Goal: Task Accomplishment & Management: Use online tool/utility

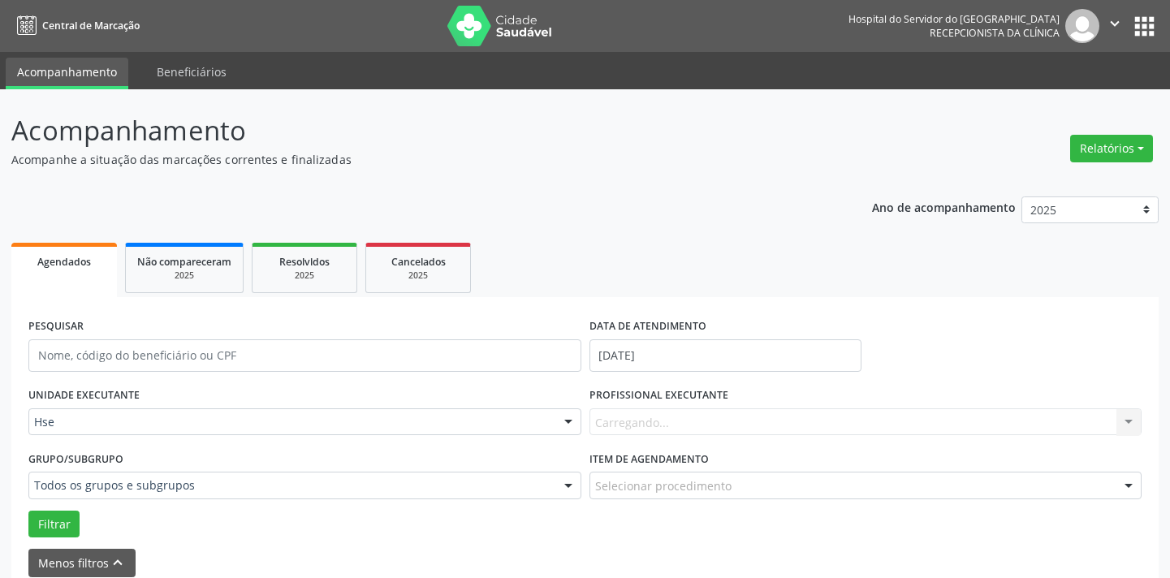
scroll to position [221, 0]
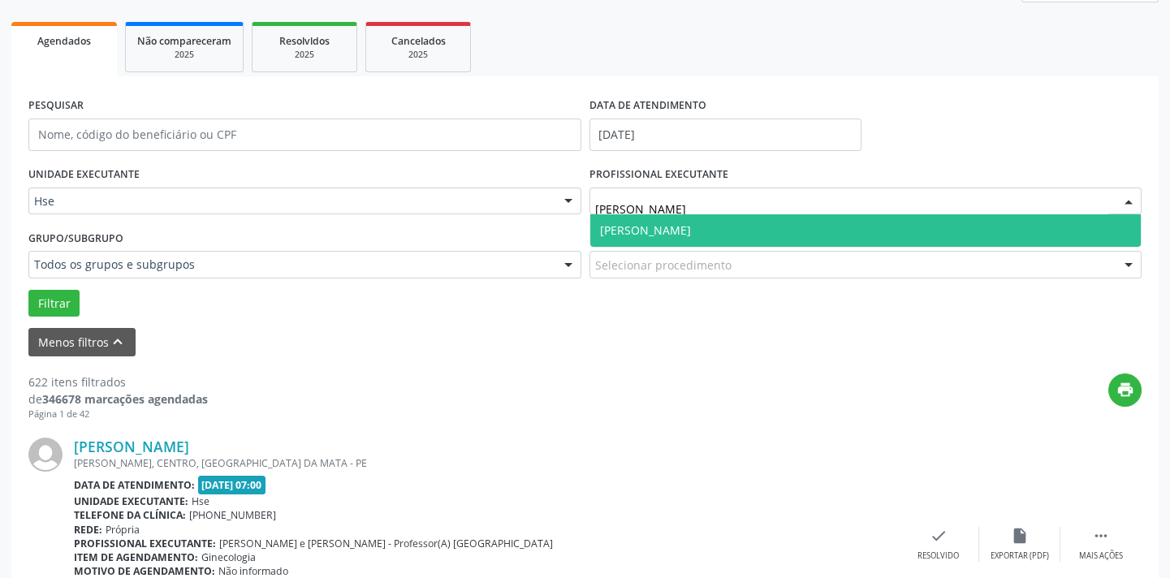
type input "[PERSON_NAME]"
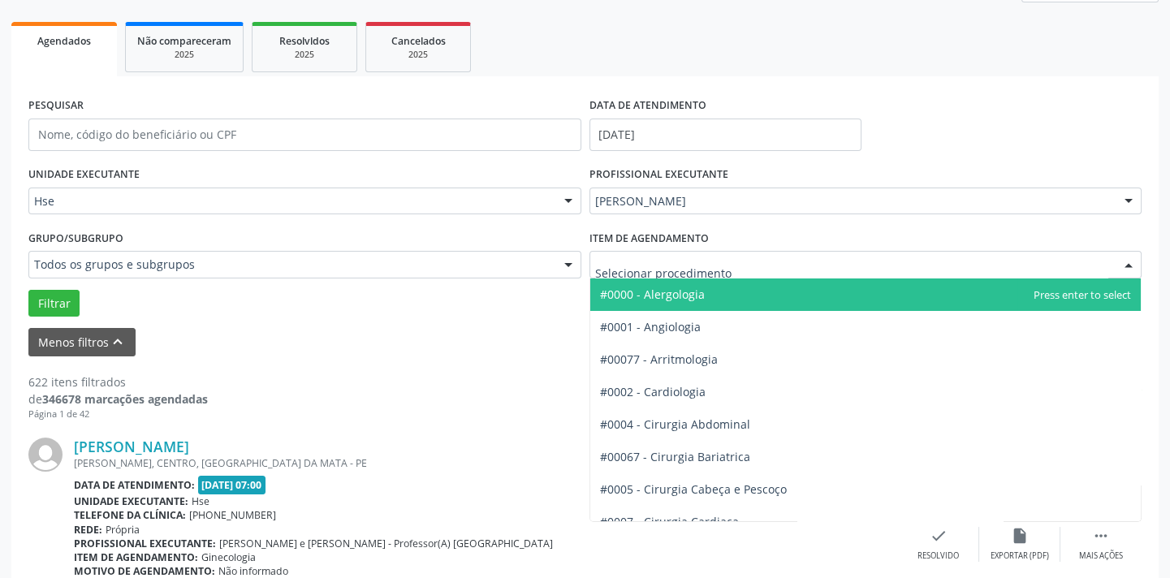
click at [844, 258] on div at bounding box center [865, 265] width 553 height 28
type input "ciru"
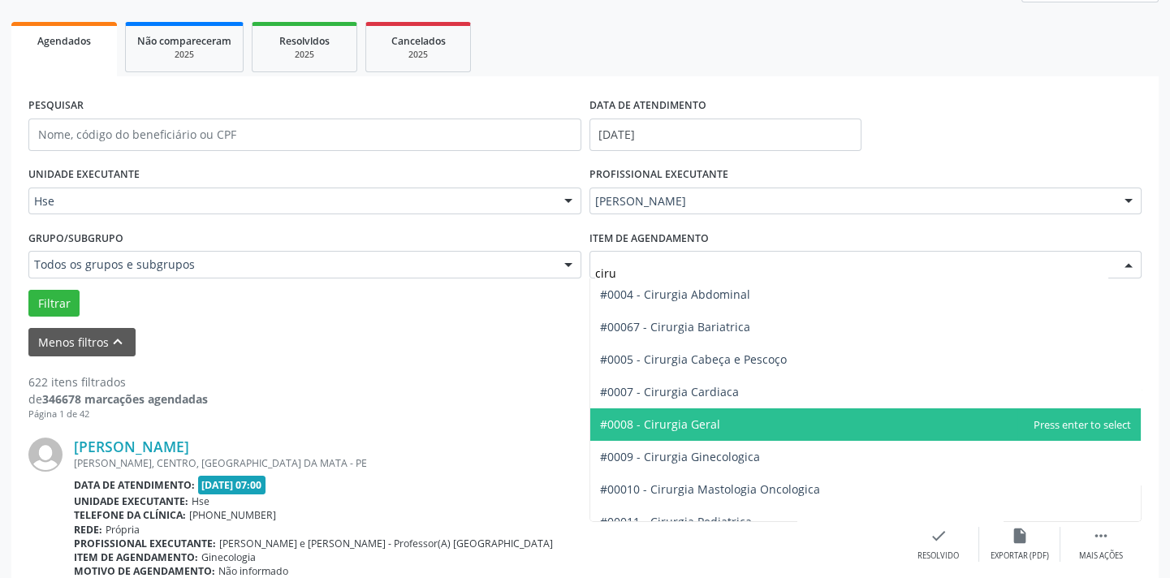
click at [886, 437] on span "#0008 - Cirurgia Geral" at bounding box center [865, 424] width 551 height 32
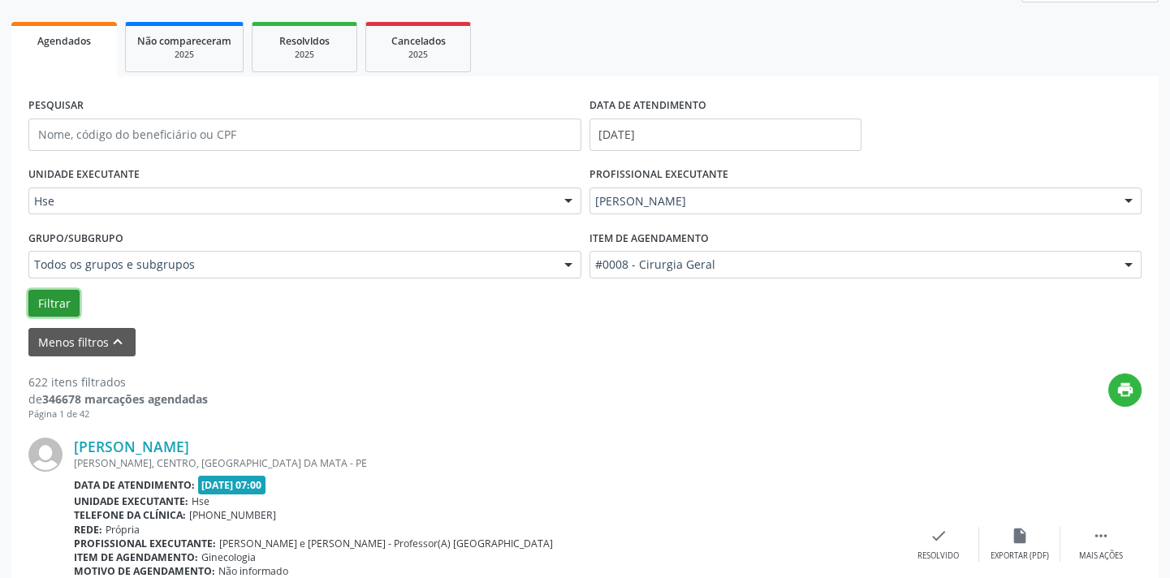
click at [57, 293] on button "Filtrar" at bounding box center [53, 304] width 51 height 28
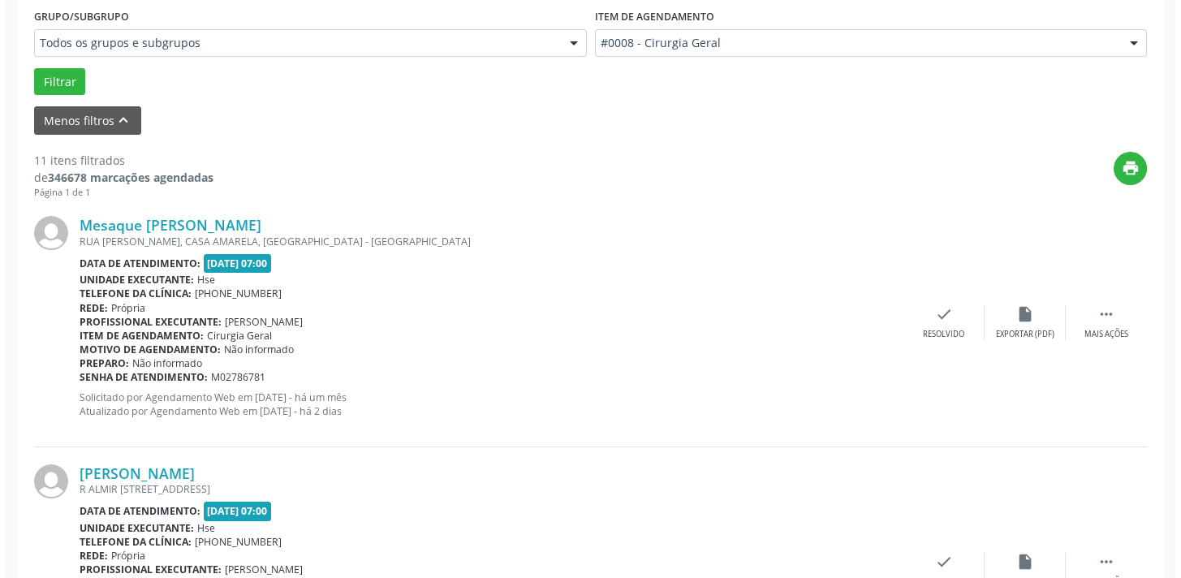
scroll to position [2360, 0]
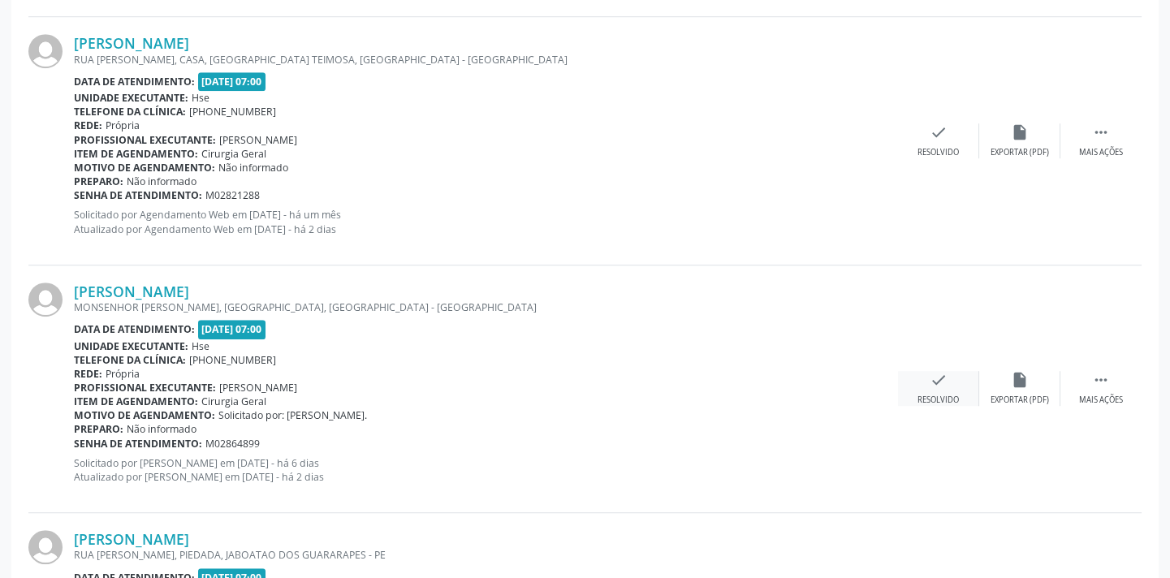
click at [950, 386] on div "check Resolvido" at bounding box center [938, 388] width 81 height 35
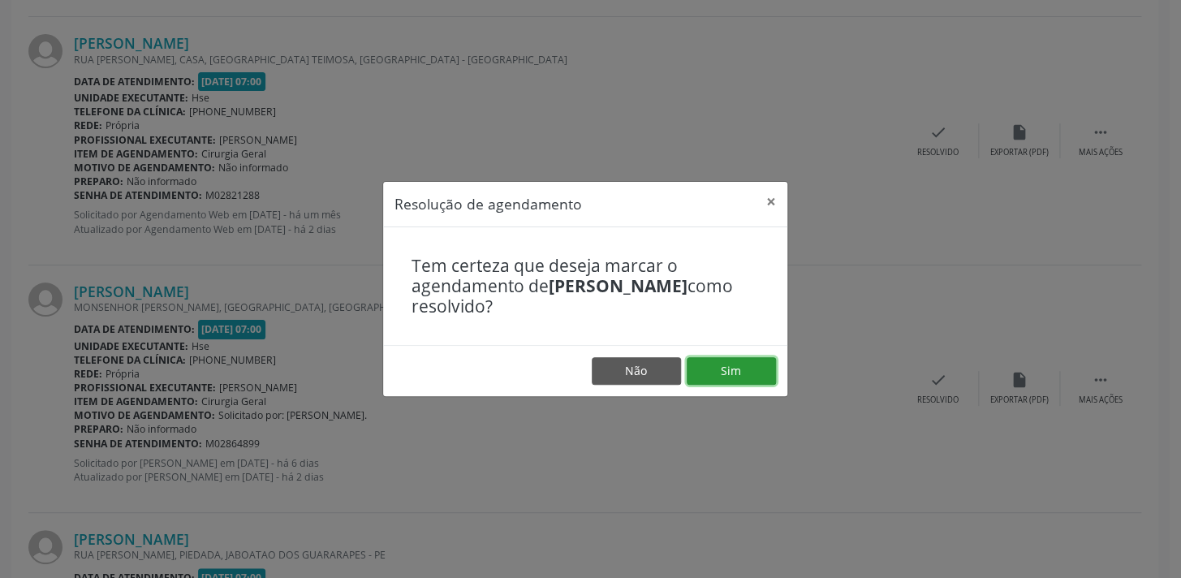
click at [739, 369] on button "Sim" at bounding box center [731, 371] width 89 height 28
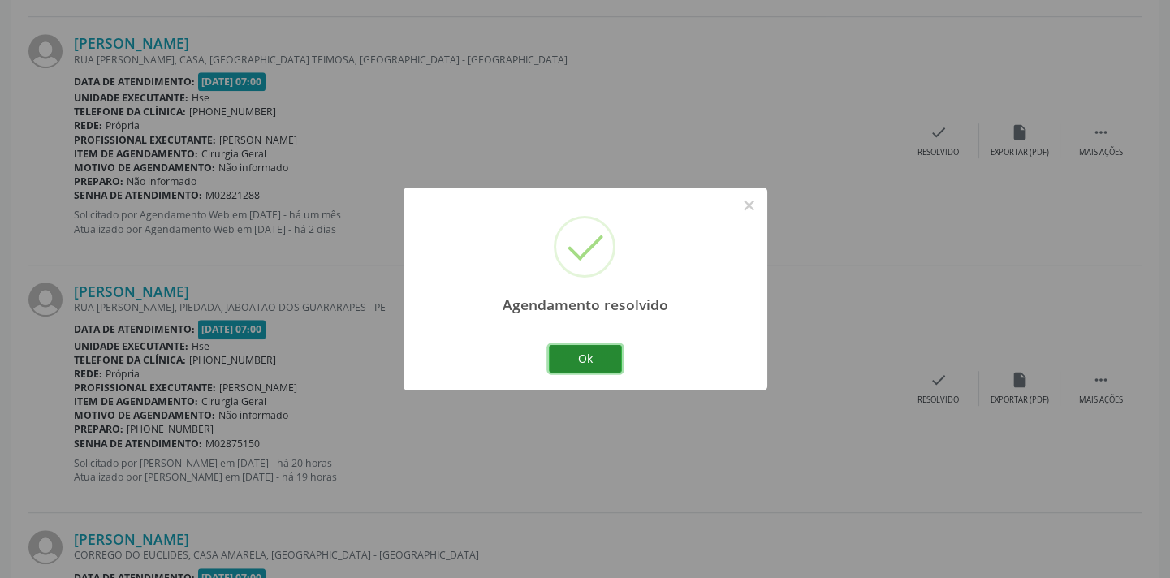
click at [593, 351] on button "Ok" at bounding box center [585, 359] width 73 height 28
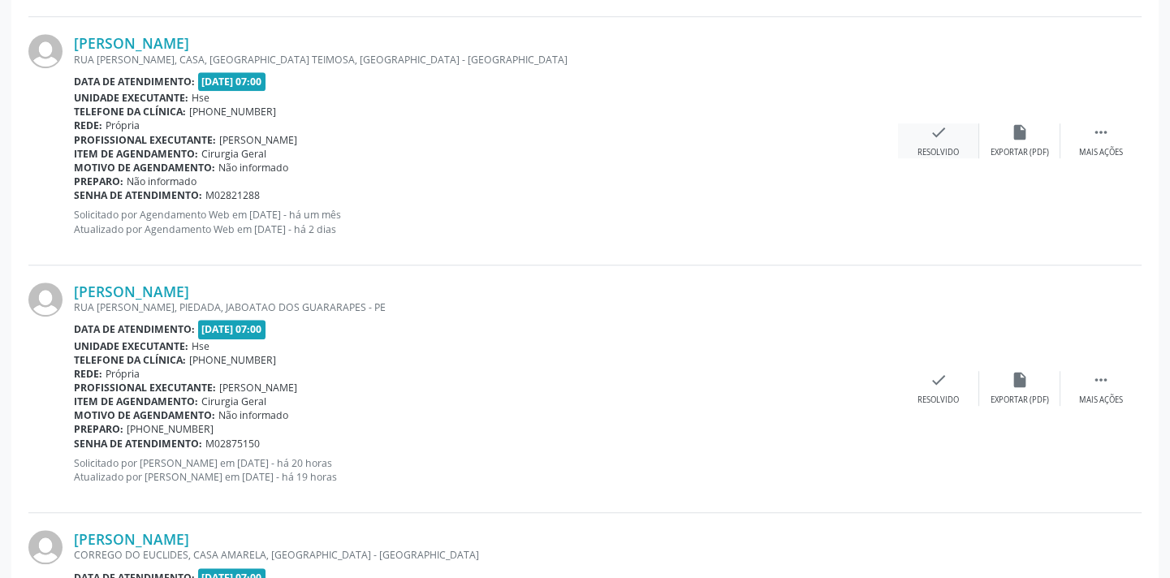
click at [942, 126] on icon "check" at bounding box center [938, 132] width 18 height 18
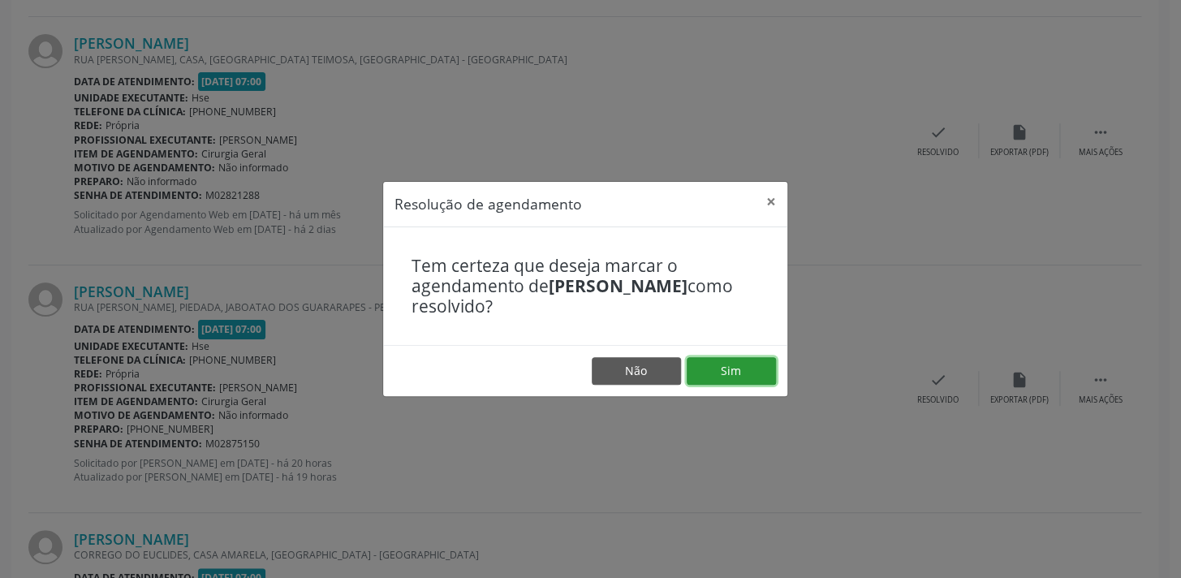
click at [727, 366] on button "Sim" at bounding box center [731, 371] width 89 height 28
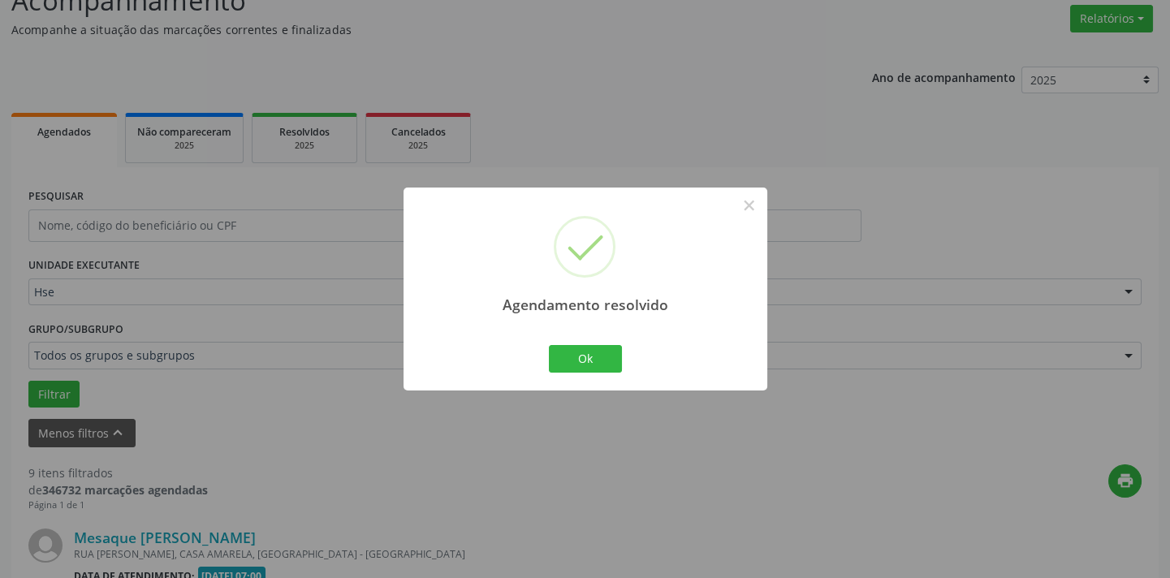
scroll to position [2320, 0]
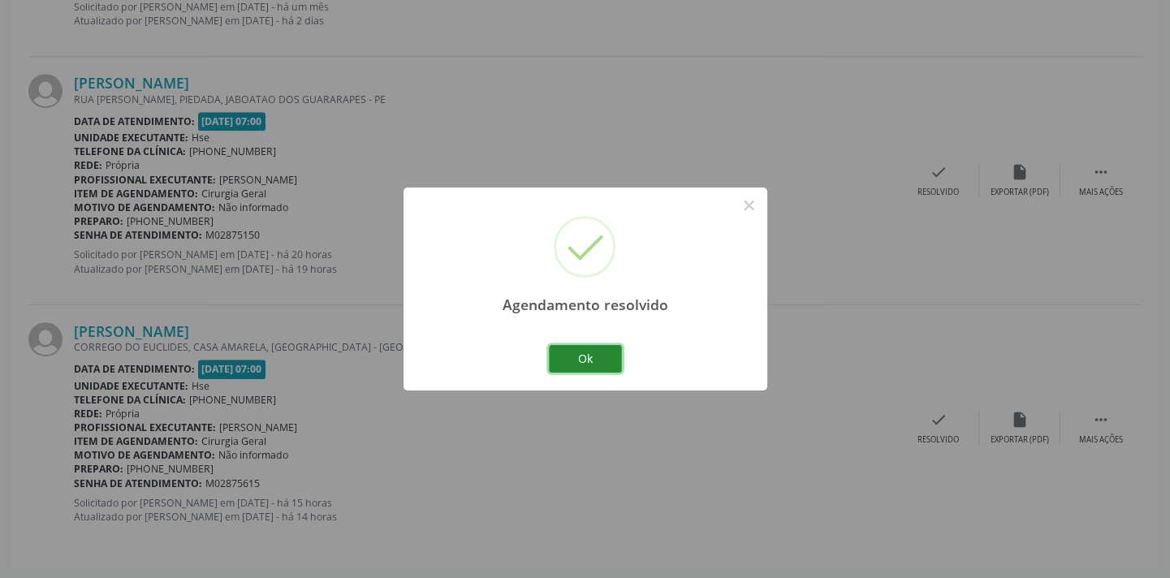
click at [575, 352] on button "Ok" at bounding box center [585, 359] width 73 height 28
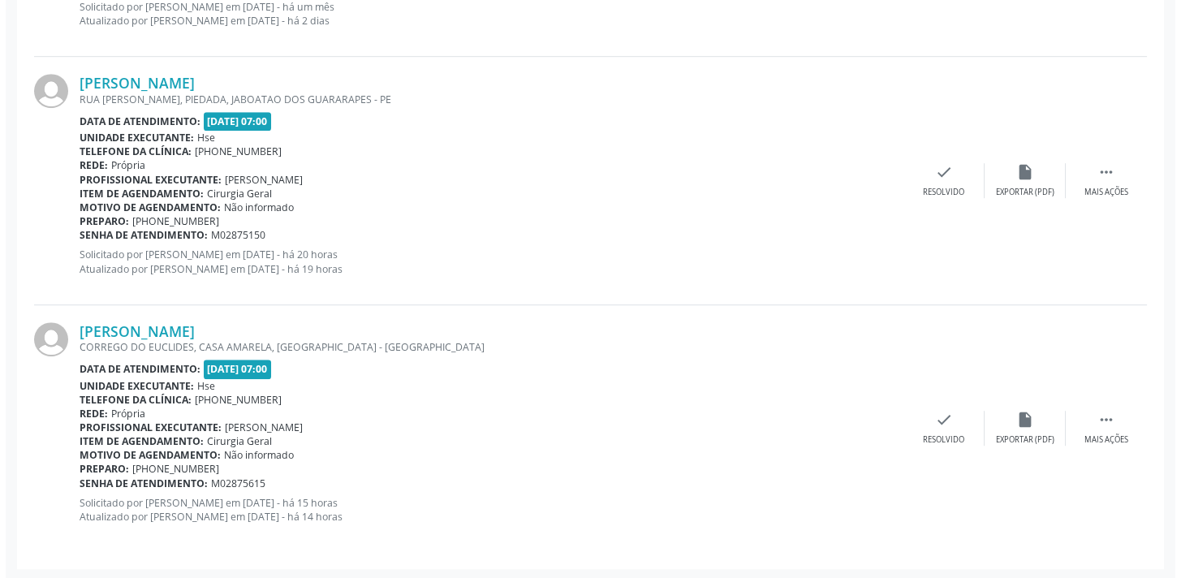
scroll to position [1616, 0]
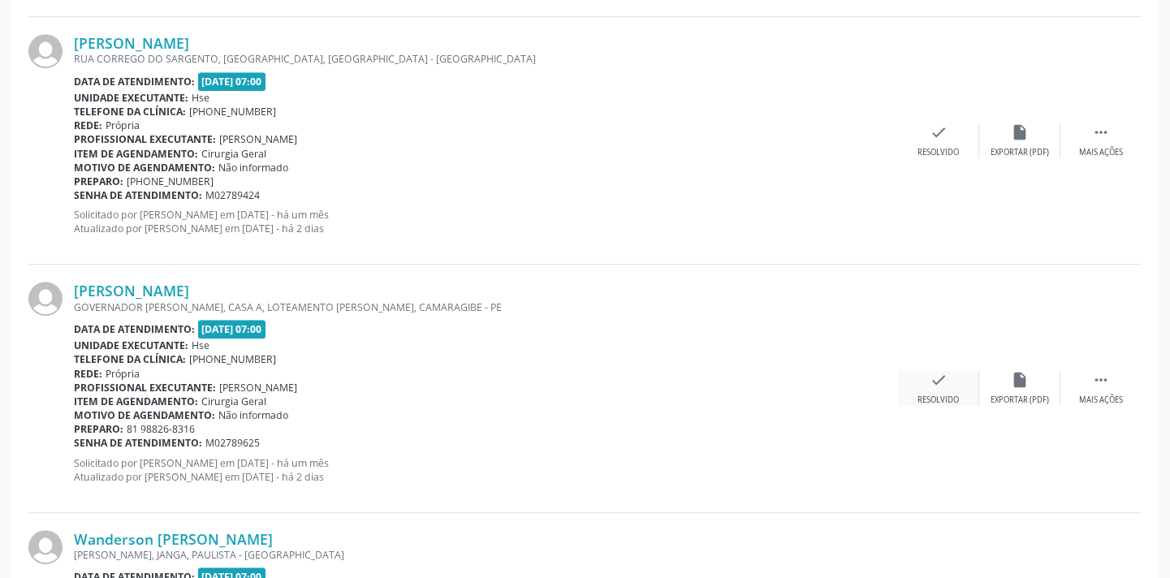
click at [950, 384] on div "check Resolvido" at bounding box center [938, 388] width 81 height 35
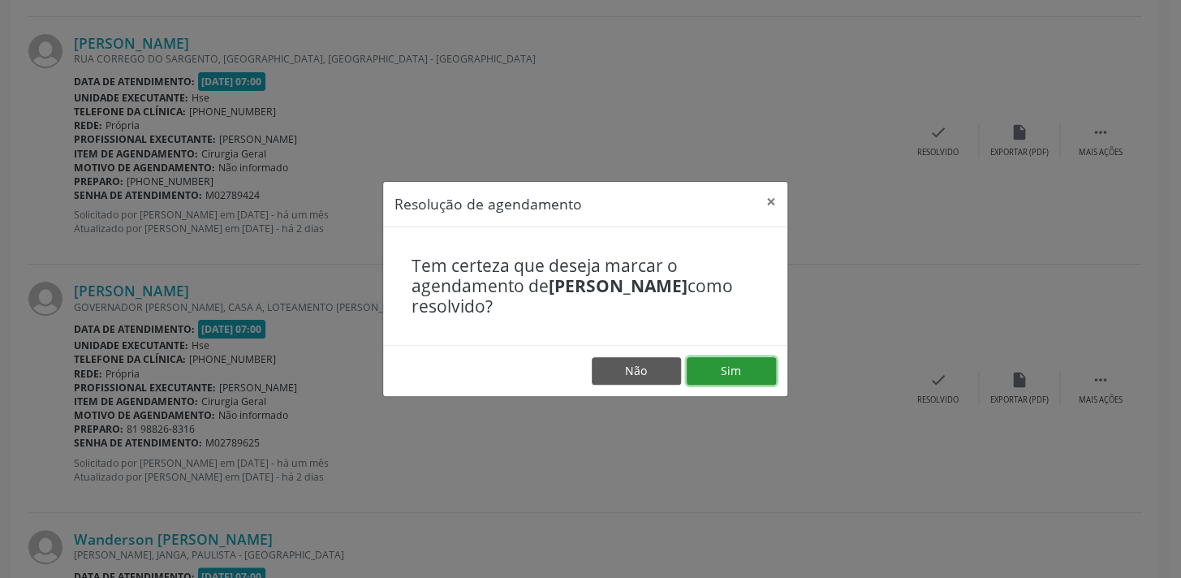
click at [739, 363] on button "Sim" at bounding box center [731, 371] width 89 height 28
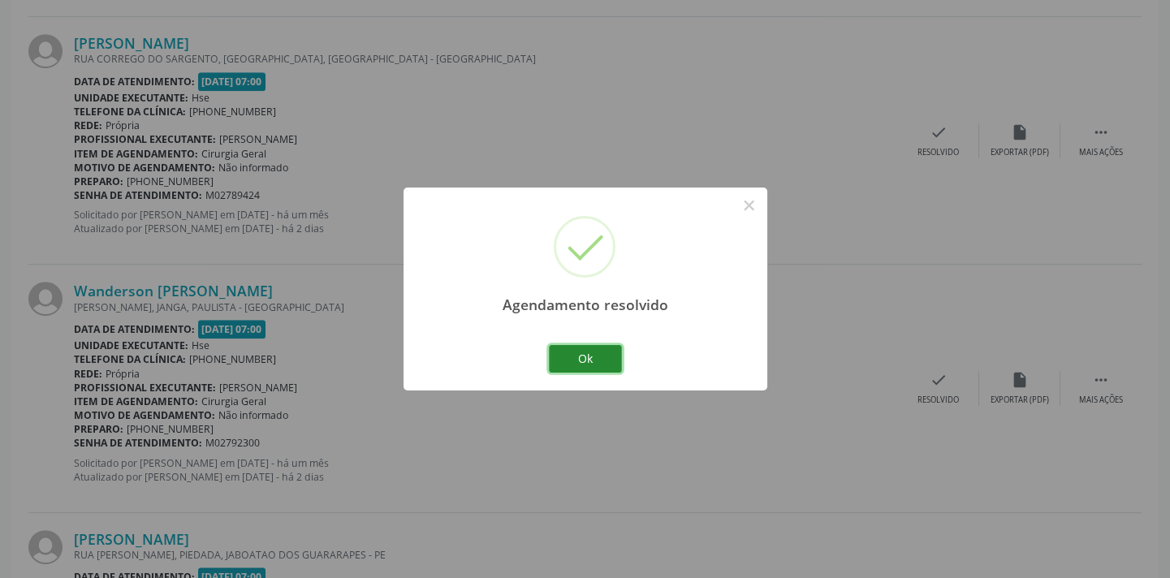
click at [619, 369] on button "Ok" at bounding box center [585, 359] width 73 height 28
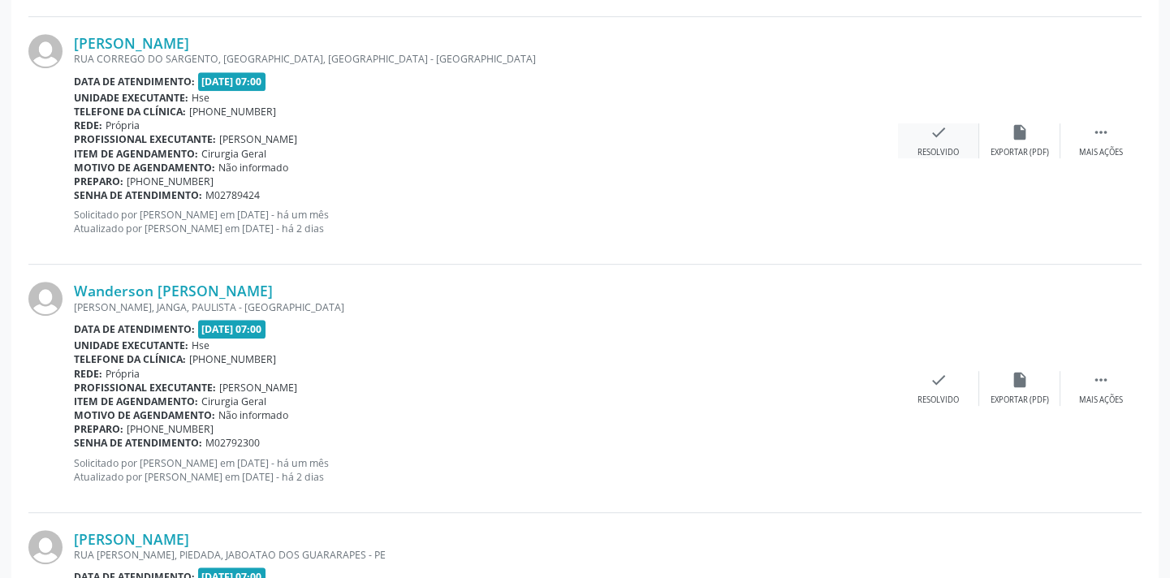
click at [947, 133] on div "check Resolvido" at bounding box center [938, 140] width 81 height 35
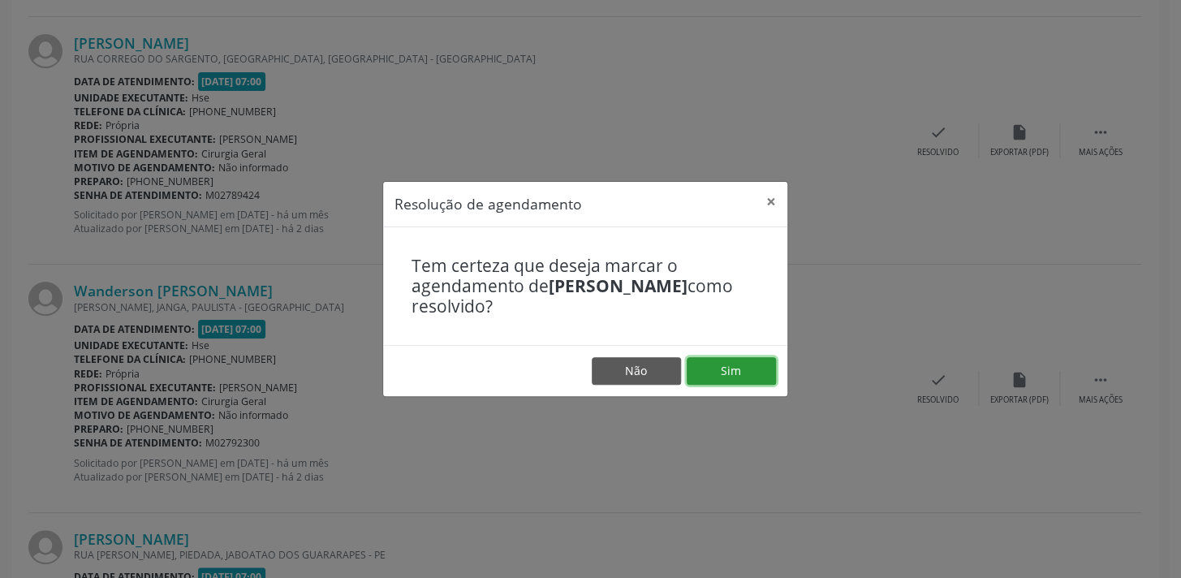
click at [724, 370] on button "Sim" at bounding box center [731, 371] width 89 height 28
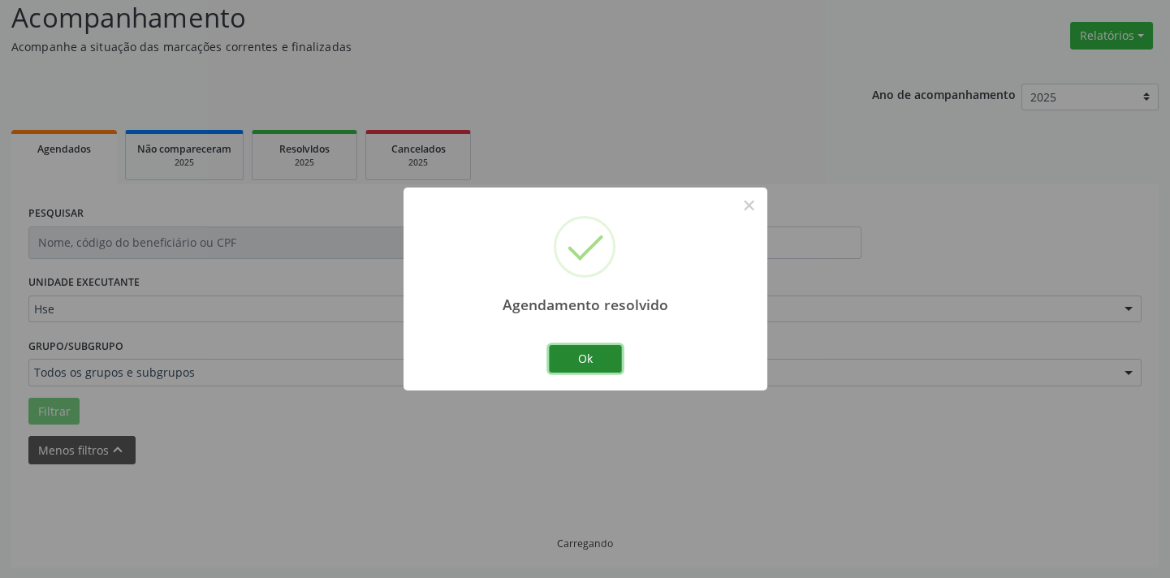
scroll to position [130, 0]
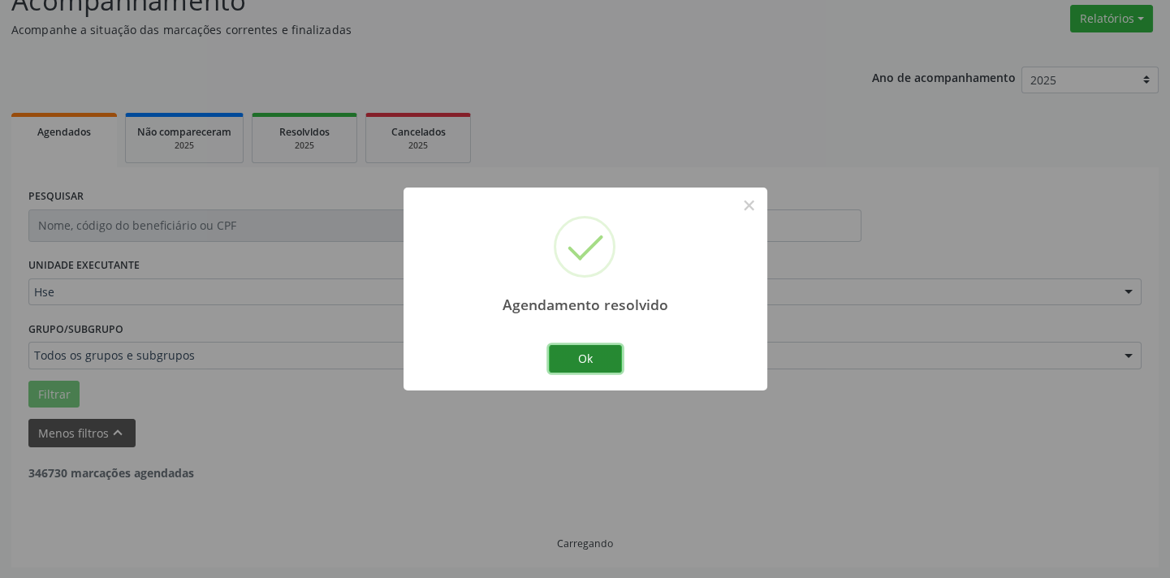
click at [584, 354] on button "Ok" at bounding box center [585, 359] width 73 height 28
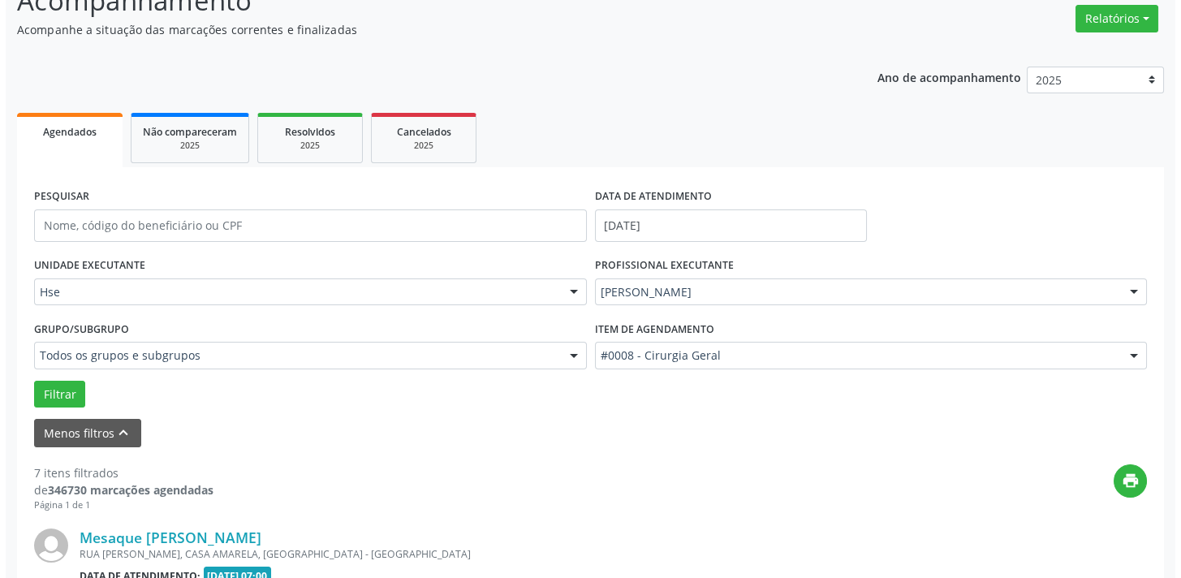
scroll to position [1824, 0]
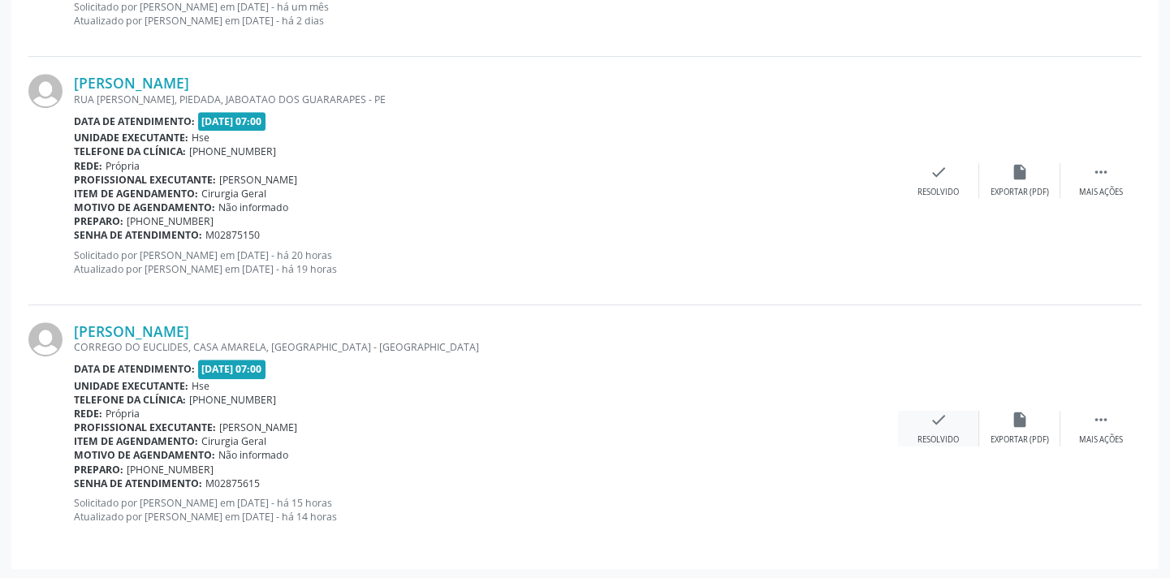
click at [933, 412] on icon "check" at bounding box center [938, 420] width 18 height 18
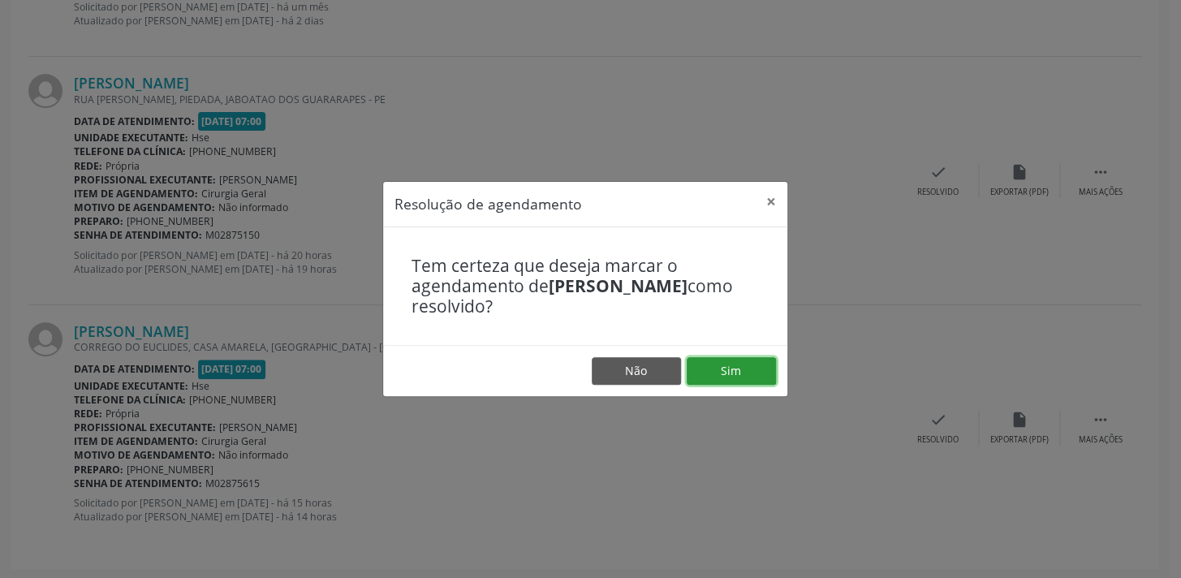
click at [729, 376] on button "Sim" at bounding box center [731, 371] width 89 height 28
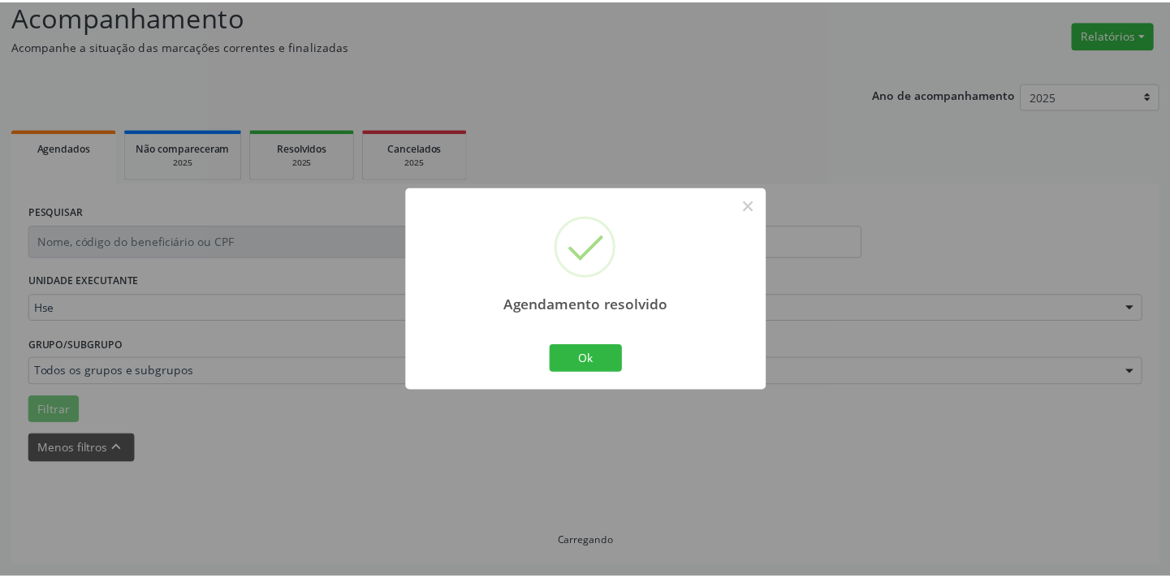
scroll to position [113, 0]
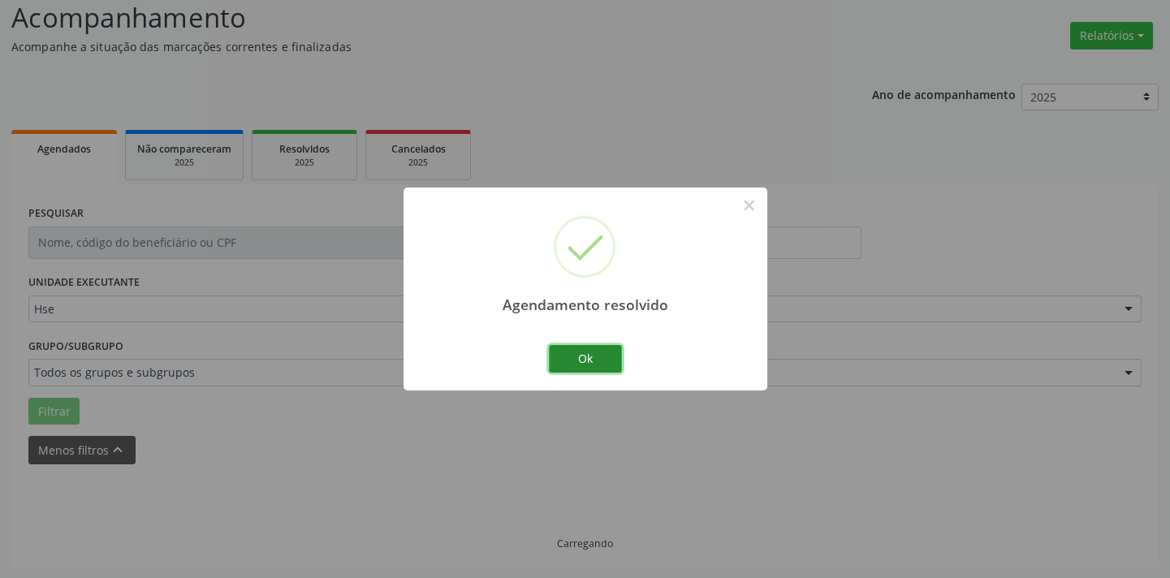
click at [603, 356] on button "Ok" at bounding box center [585, 359] width 73 height 28
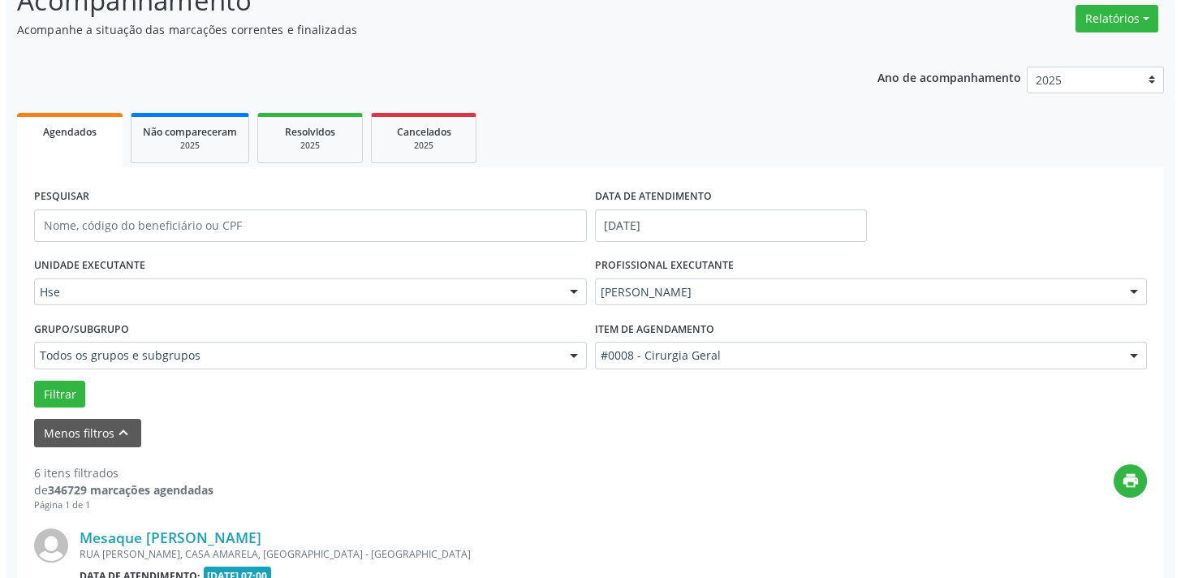
scroll to position [1121, 0]
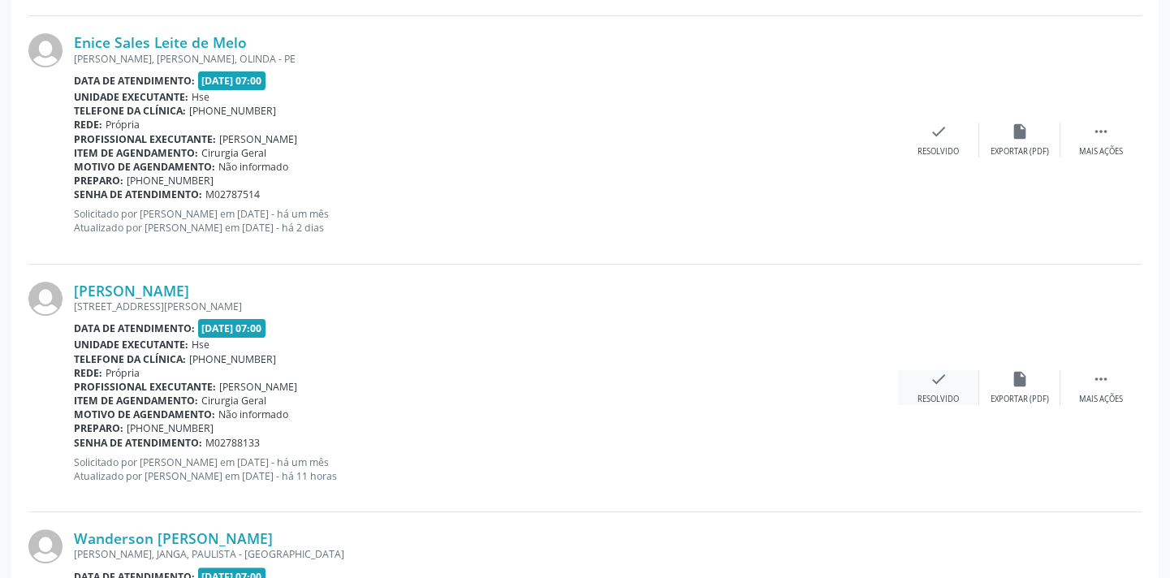
click at [938, 373] on icon "check" at bounding box center [938, 379] width 18 height 18
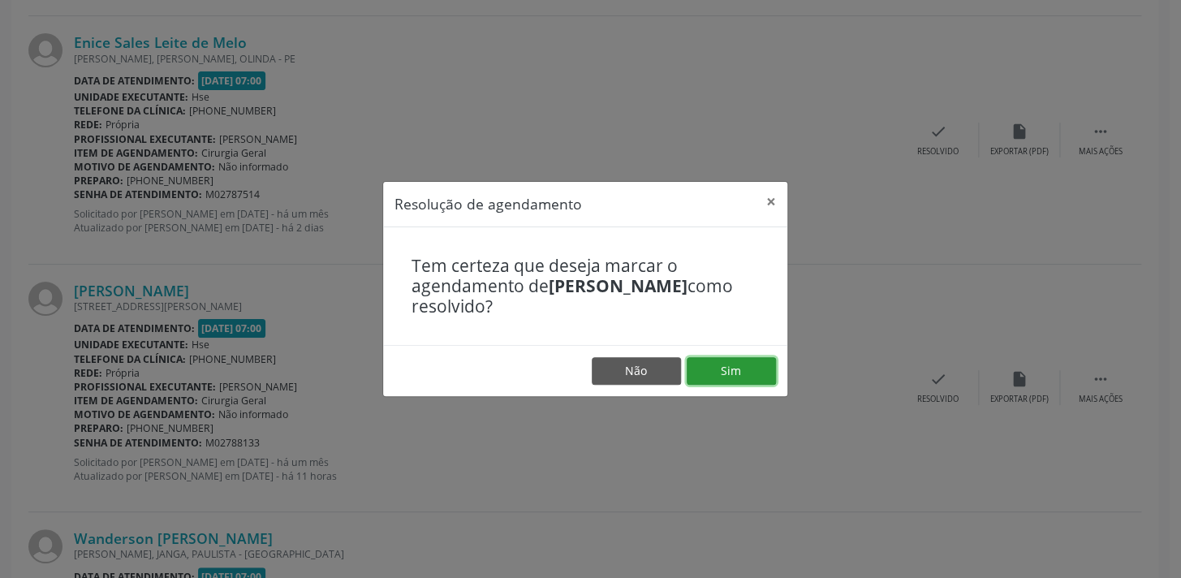
click at [752, 382] on button "Sim" at bounding box center [731, 371] width 89 height 28
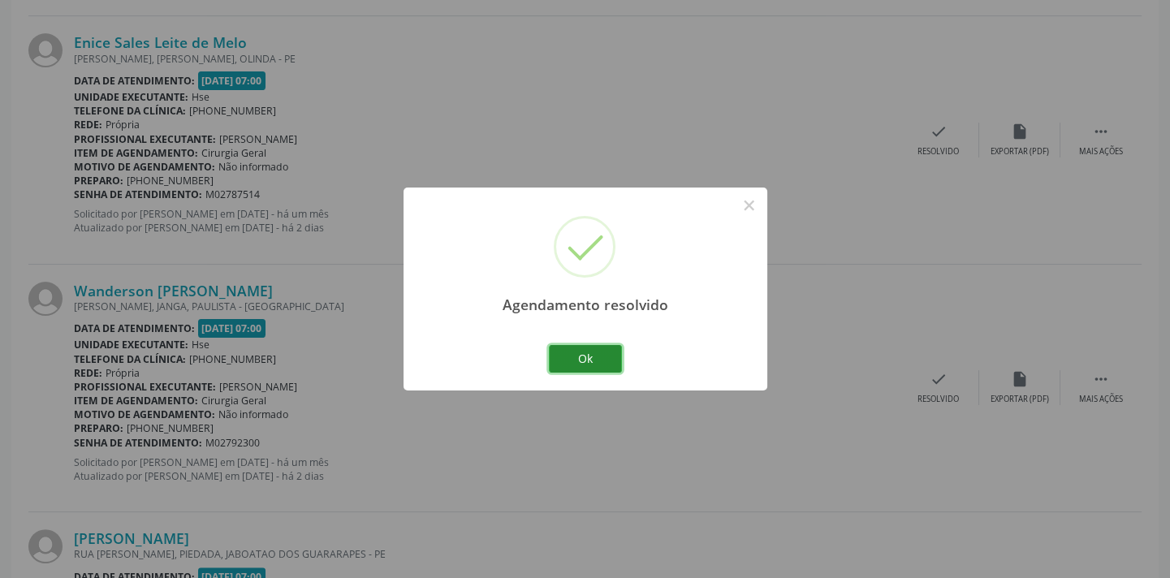
click at [598, 364] on button "Ok" at bounding box center [585, 359] width 73 height 28
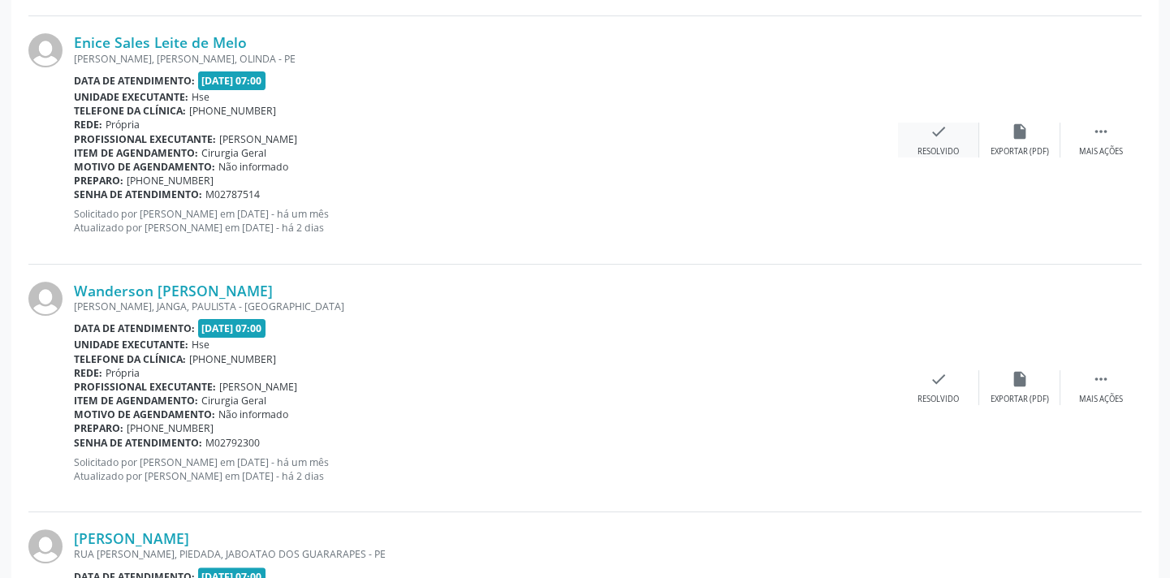
click at [937, 138] on div "check Resolvido" at bounding box center [938, 140] width 81 height 35
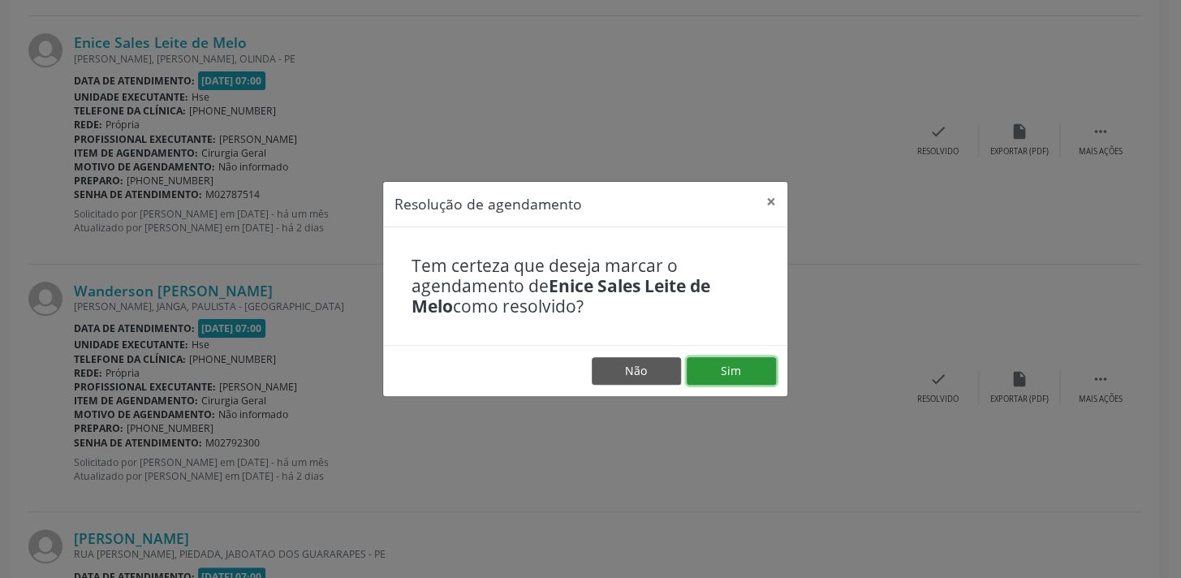
click at [712, 367] on button "Sim" at bounding box center [731, 371] width 89 height 28
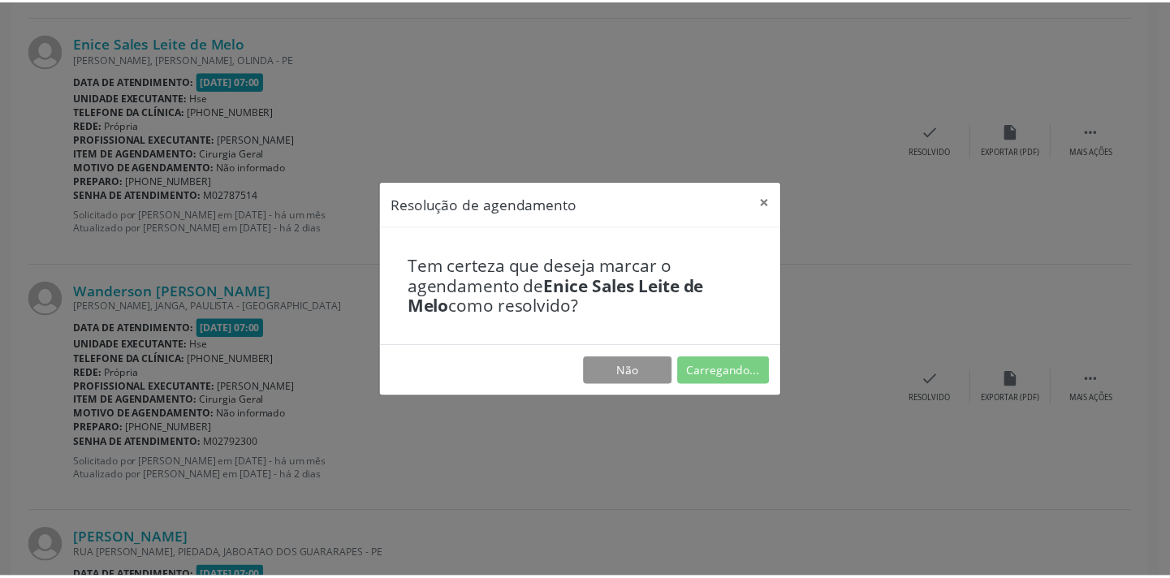
scroll to position [113, 0]
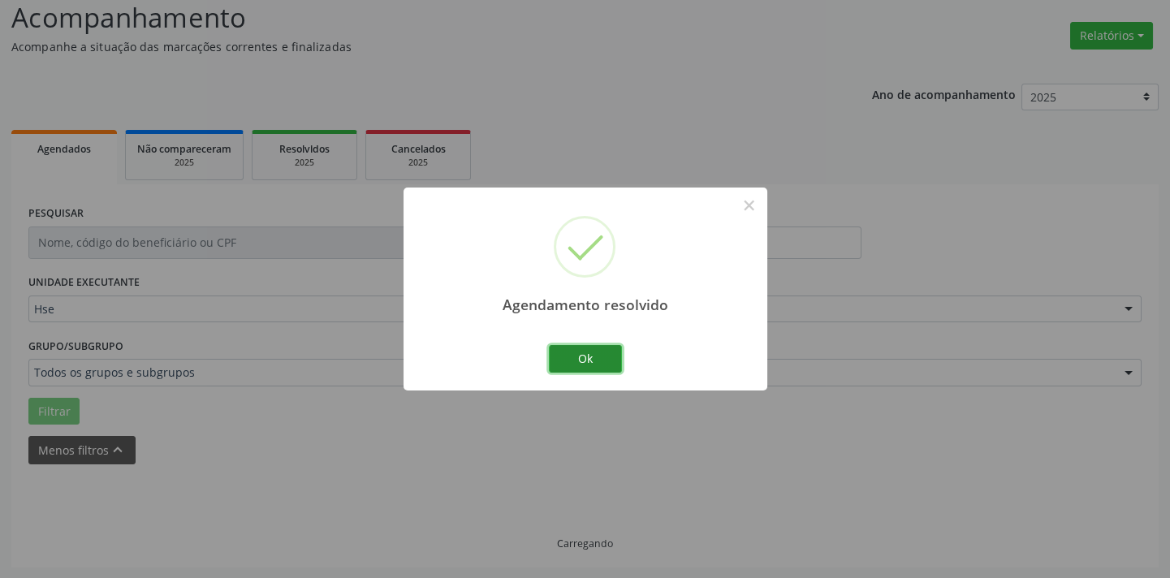
click at [617, 358] on button "Ok" at bounding box center [585, 359] width 73 height 28
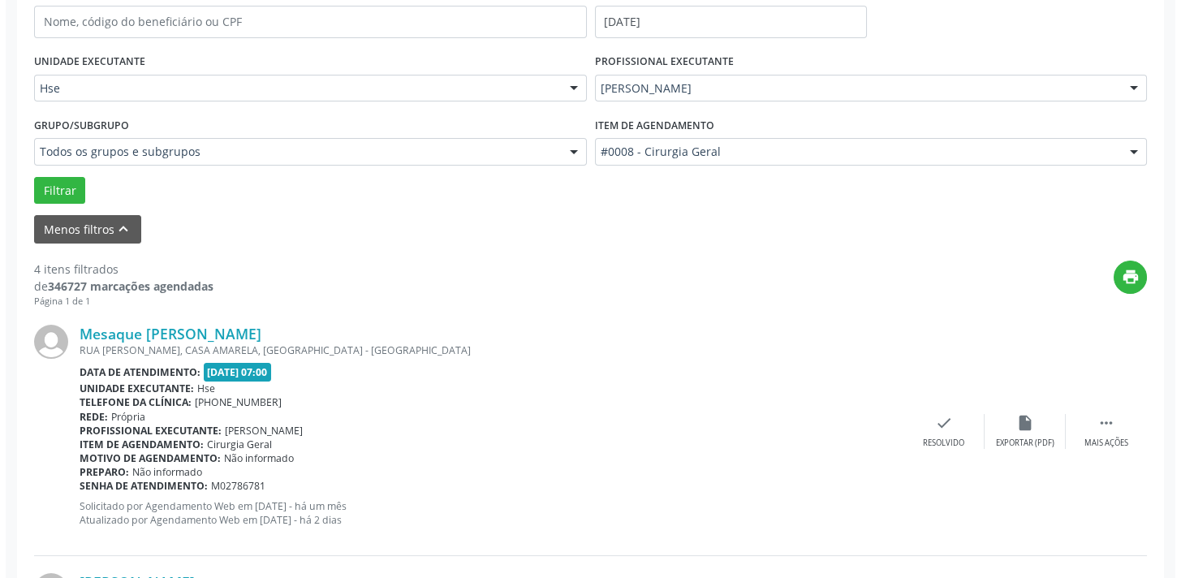
scroll to position [873, 0]
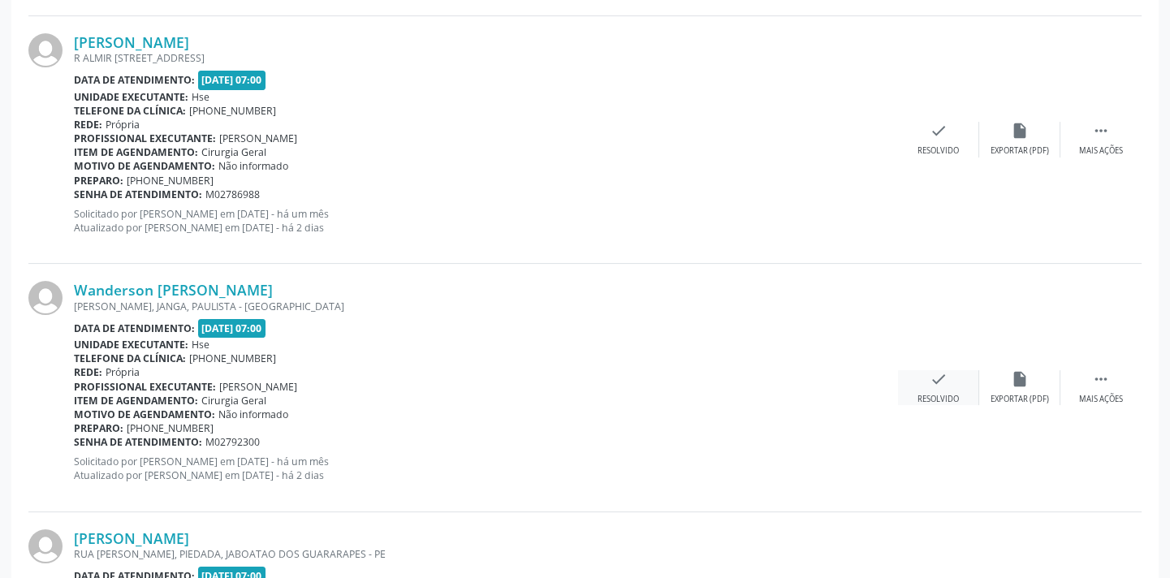
click at [949, 372] on div "check Resolvido" at bounding box center [938, 387] width 81 height 35
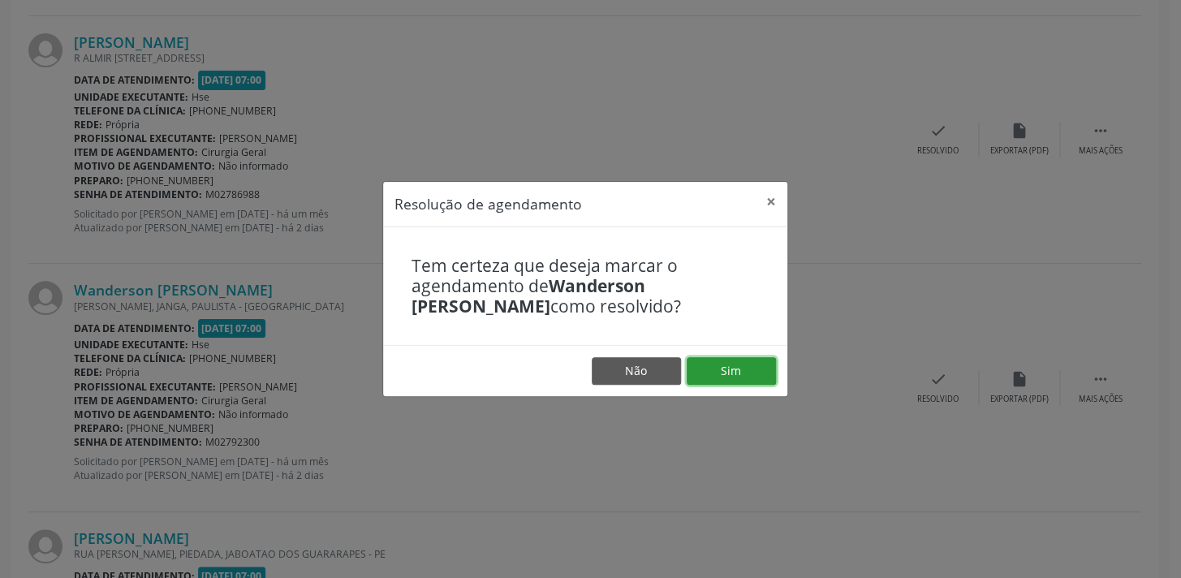
click at [744, 366] on button "Sim" at bounding box center [731, 371] width 89 height 28
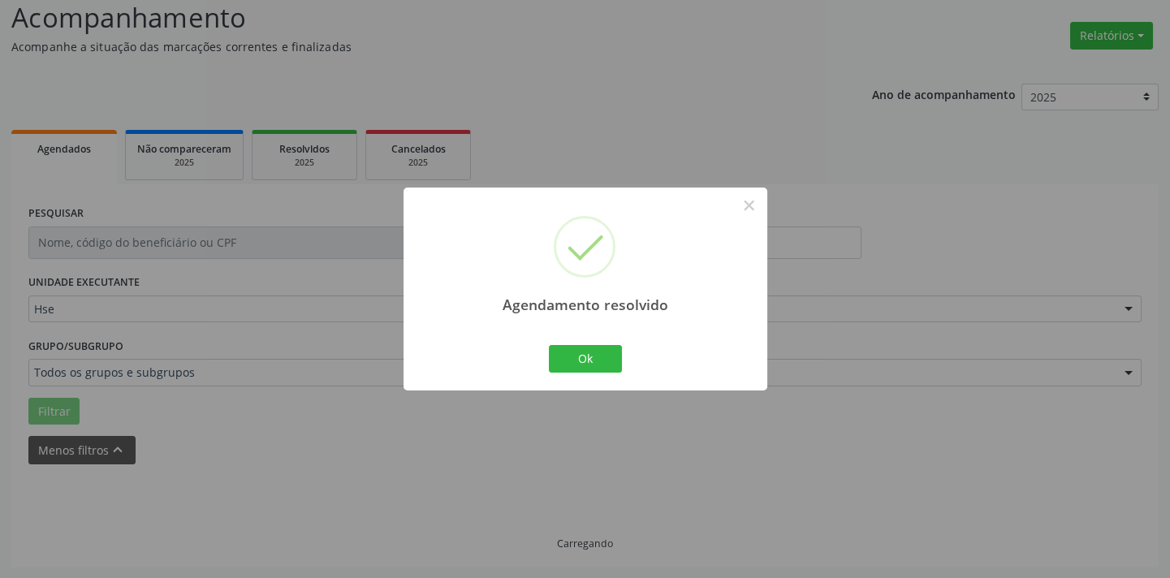
scroll to position [130, 0]
click at [589, 343] on div "Ok Cancel" at bounding box center [585, 359] width 80 height 34
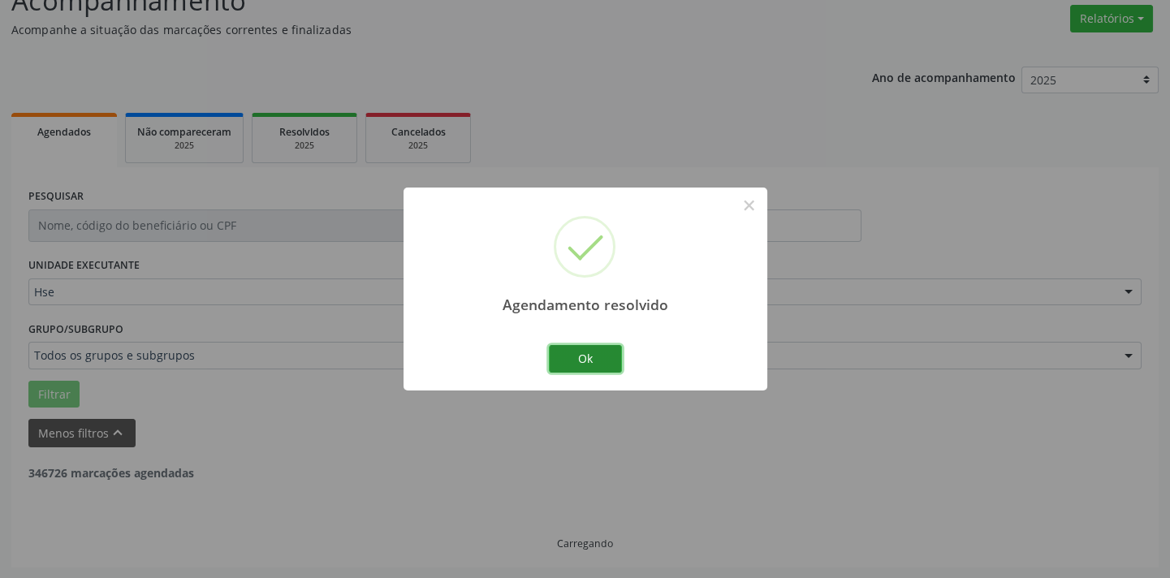
click at [590, 348] on button "Ok" at bounding box center [585, 359] width 73 height 28
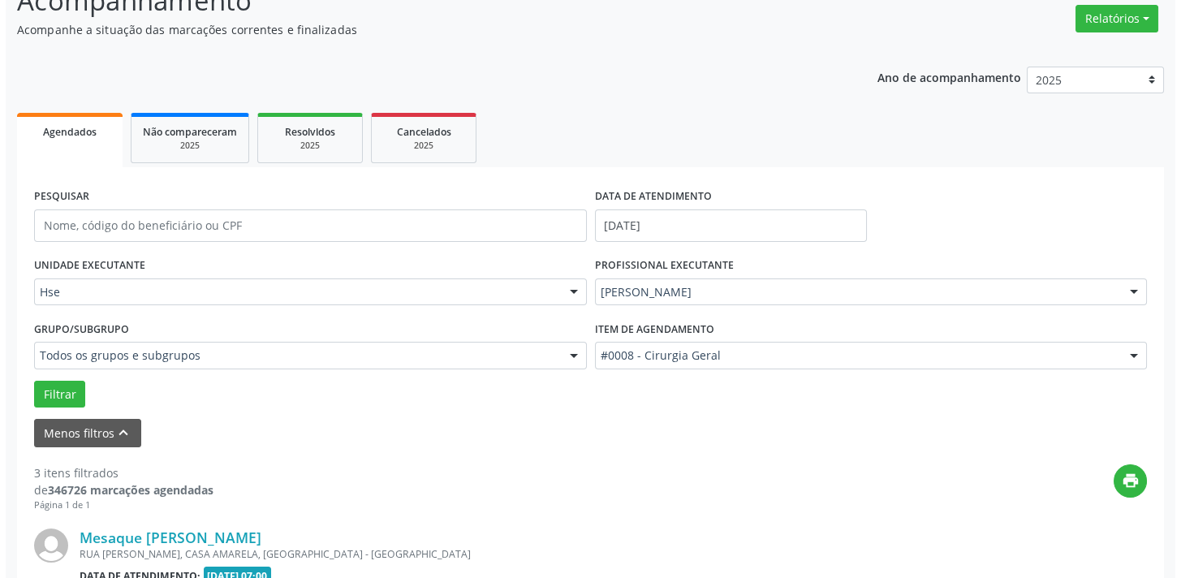
scroll to position [834, 0]
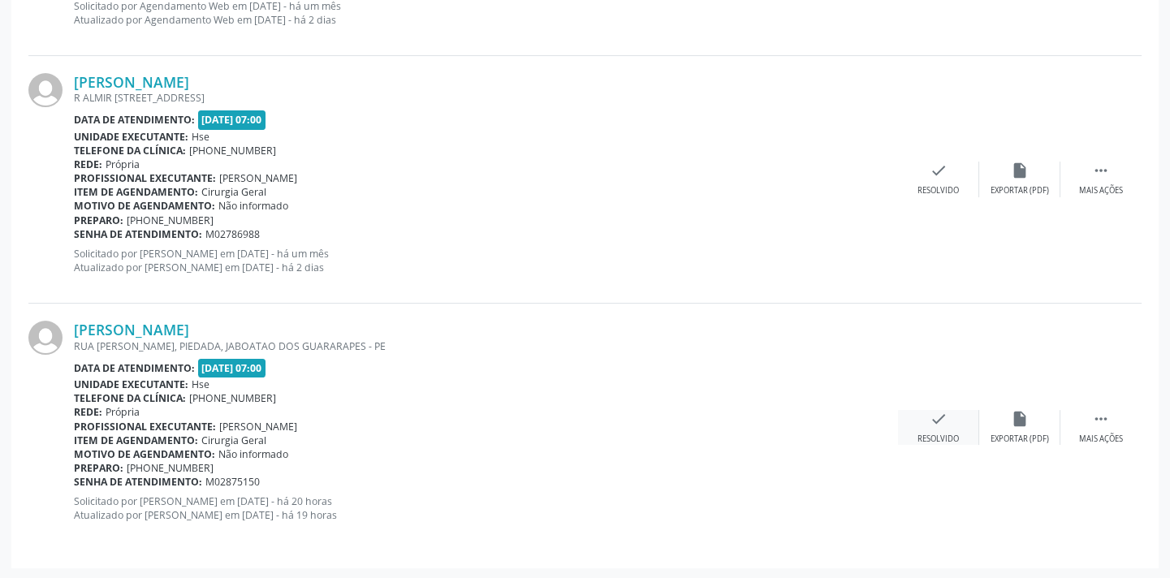
click at [959, 422] on div "check Resolvido" at bounding box center [938, 427] width 81 height 35
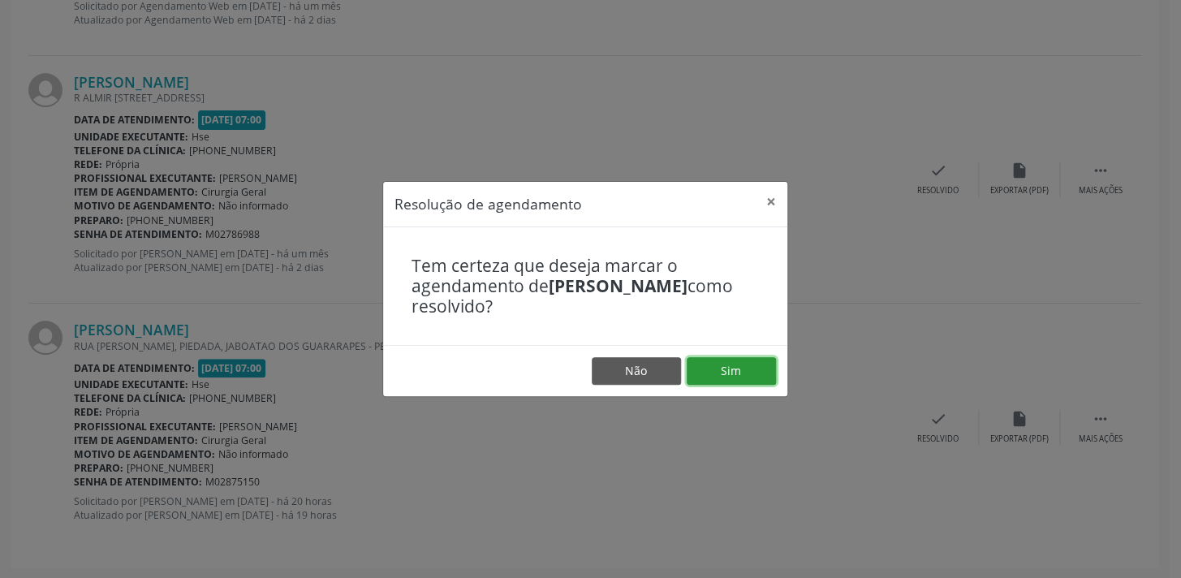
click at [738, 360] on button "Sim" at bounding box center [731, 371] width 89 height 28
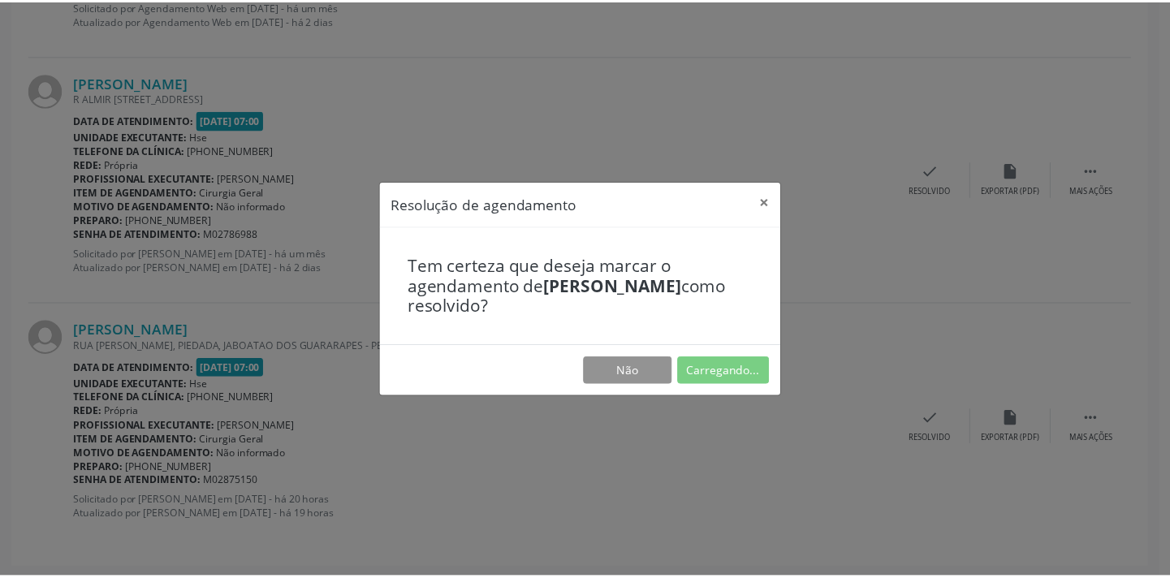
scroll to position [113, 0]
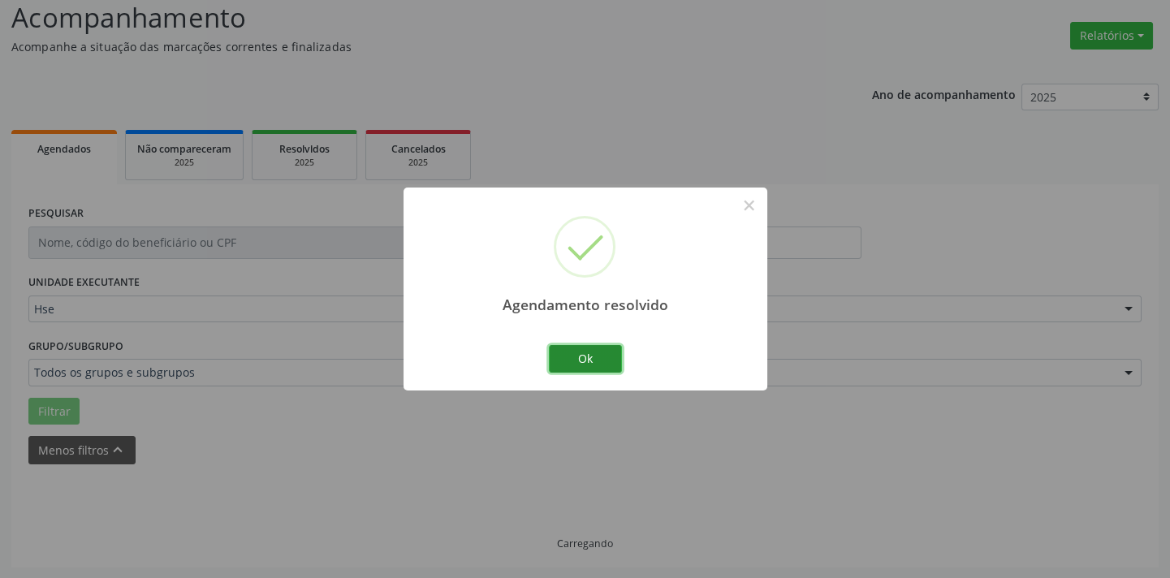
click at [614, 365] on button "Ok" at bounding box center [585, 359] width 73 height 28
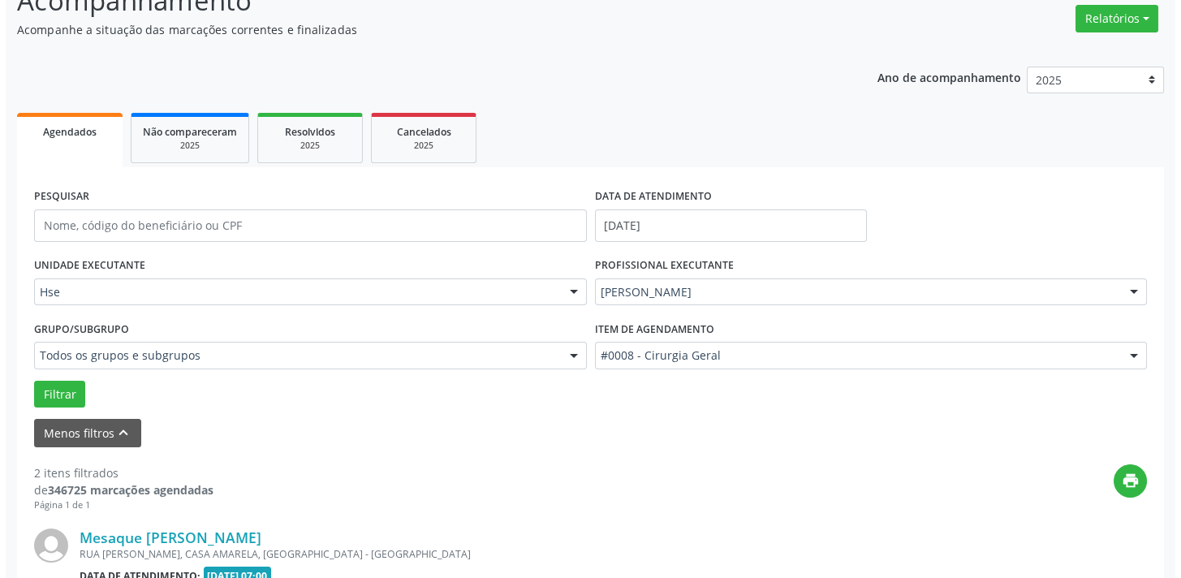
scroll to position [585, 0]
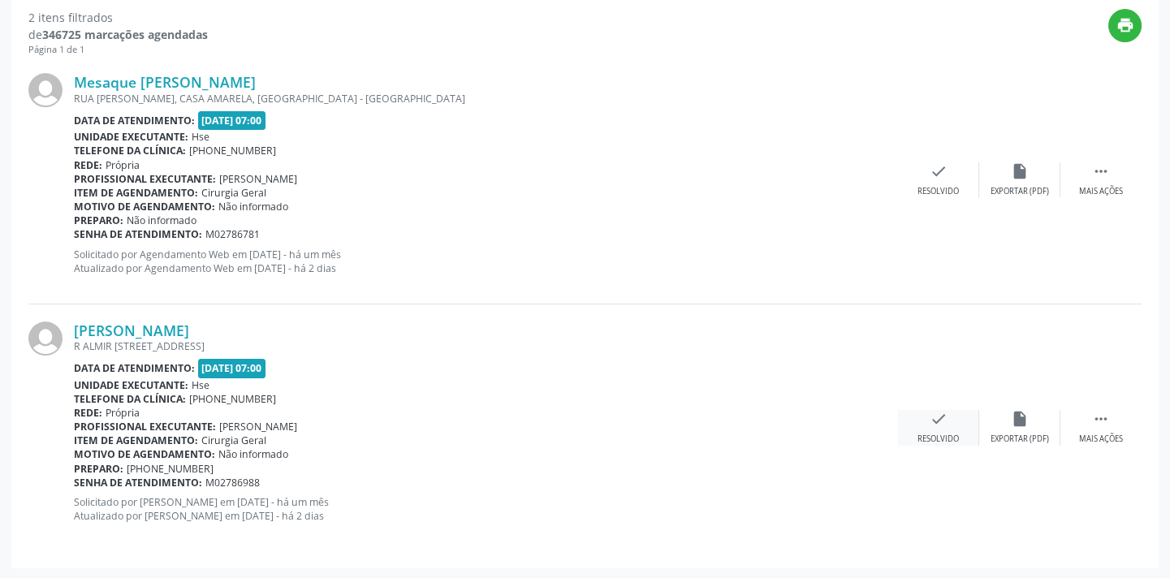
click at [921, 430] on div "check Resolvido" at bounding box center [938, 427] width 81 height 35
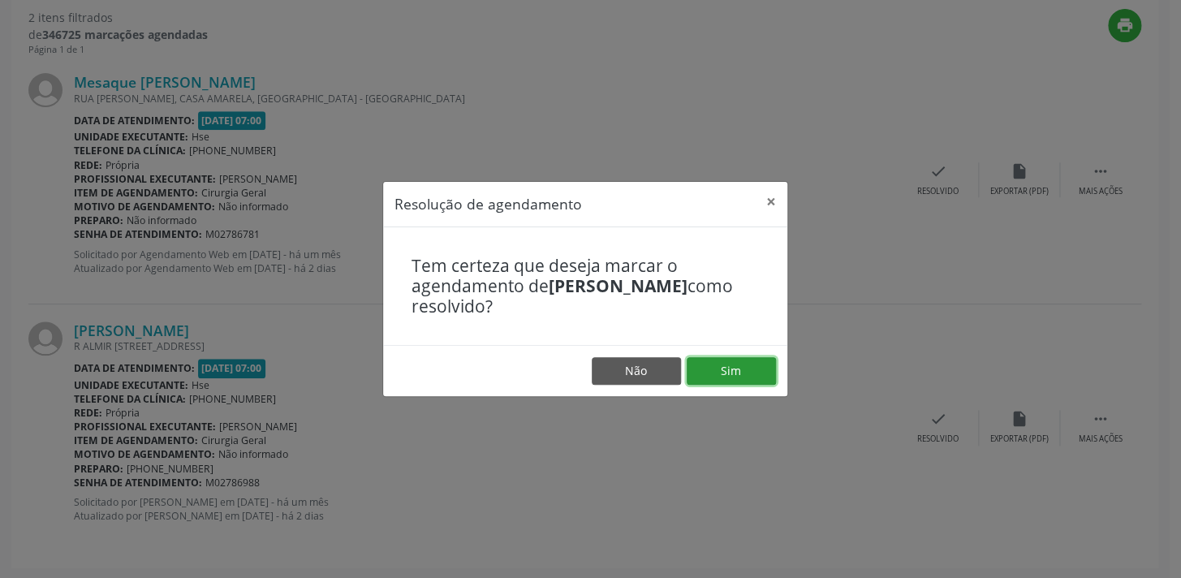
click at [713, 380] on button "Sim" at bounding box center [731, 371] width 89 height 28
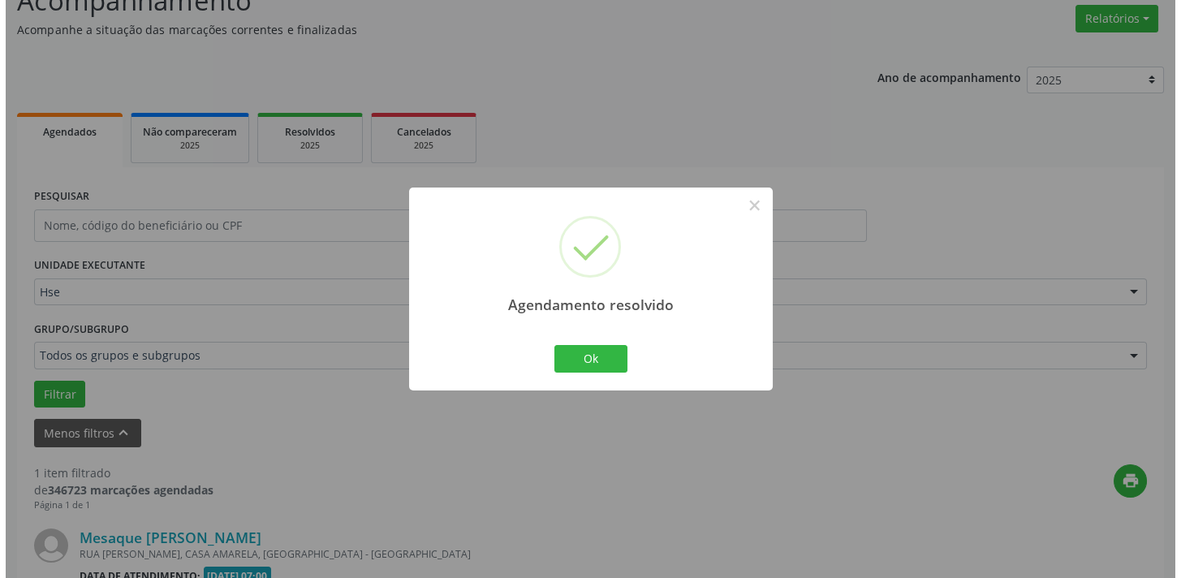
scroll to position [338, 0]
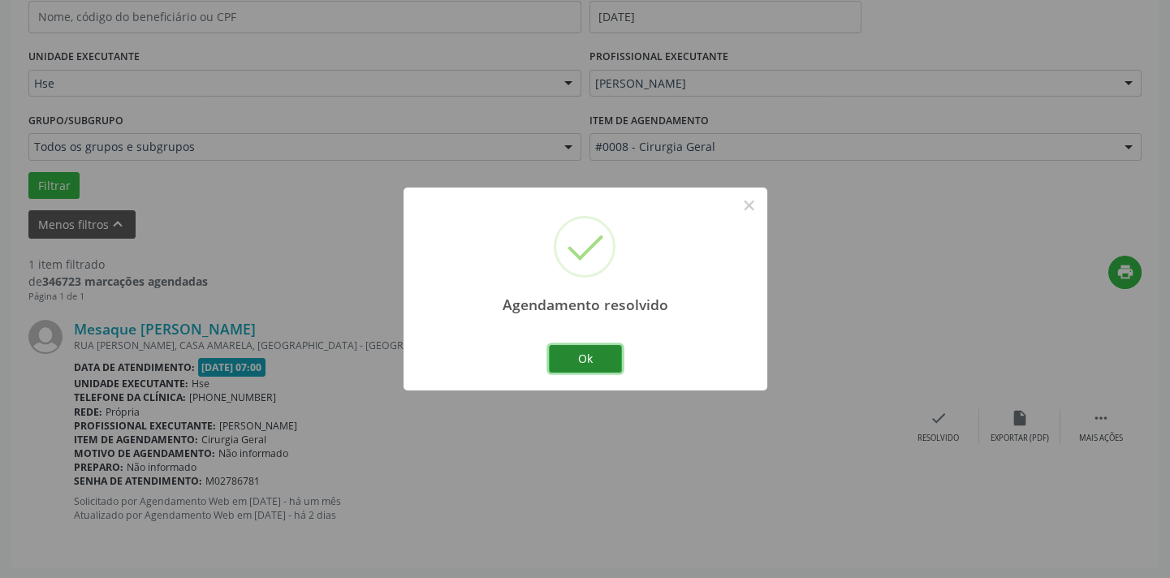
click at [599, 356] on button "Ok" at bounding box center [585, 359] width 73 height 28
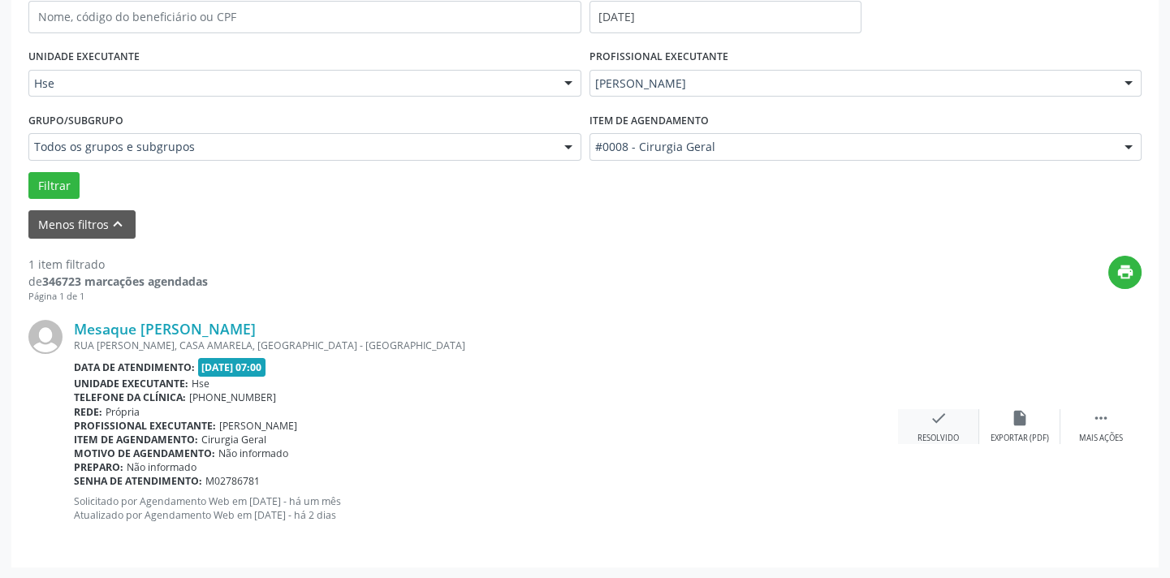
click at [916, 420] on div "check Resolvido" at bounding box center [938, 426] width 81 height 35
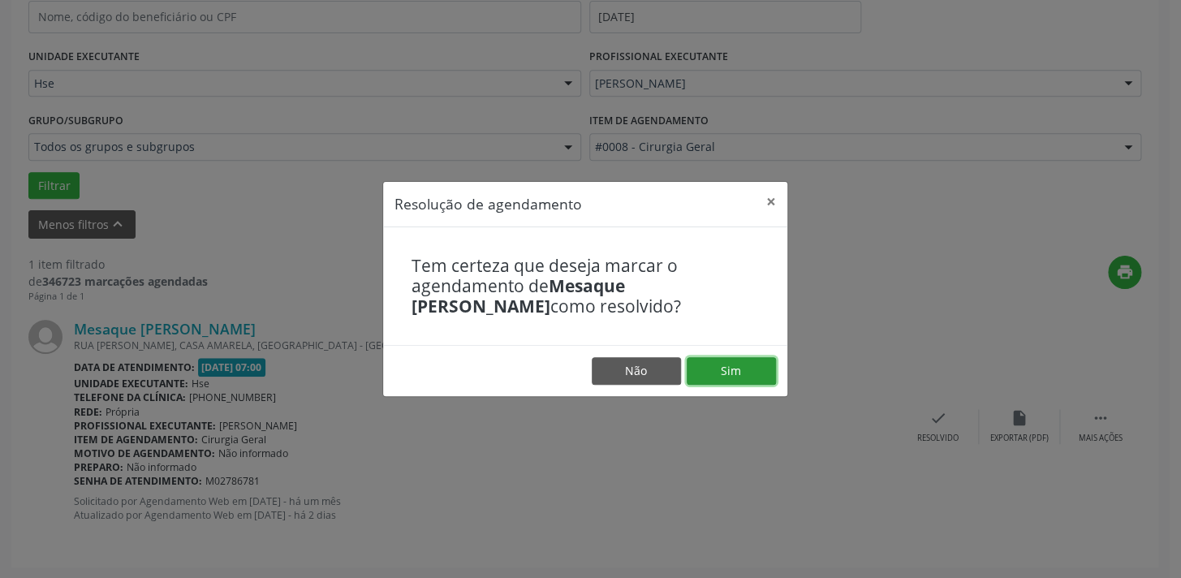
click at [722, 381] on button "Sim" at bounding box center [731, 371] width 89 height 28
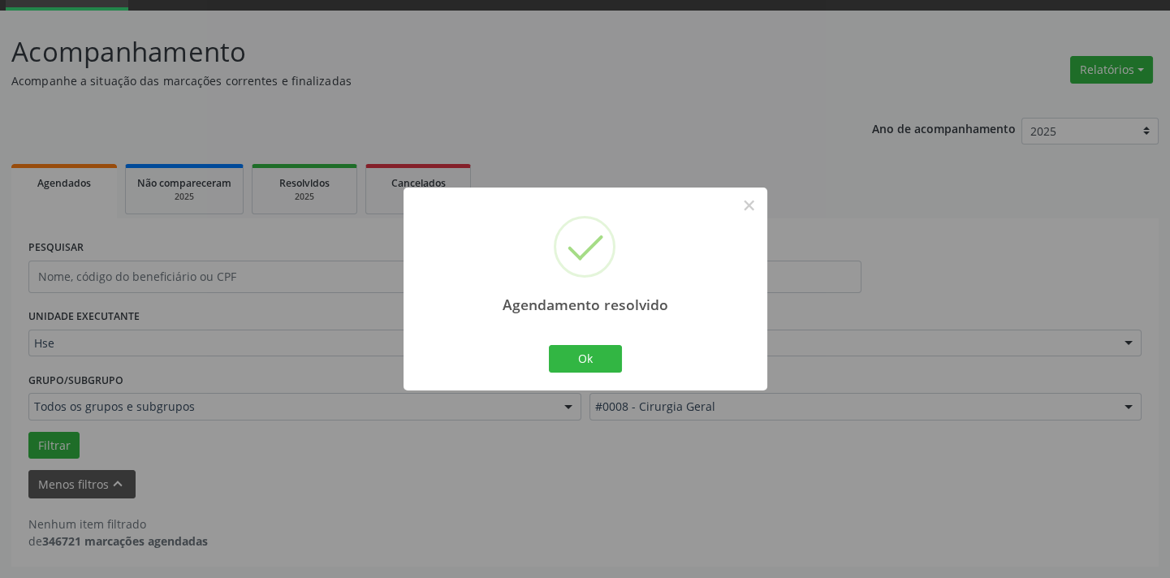
scroll to position [77, 0]
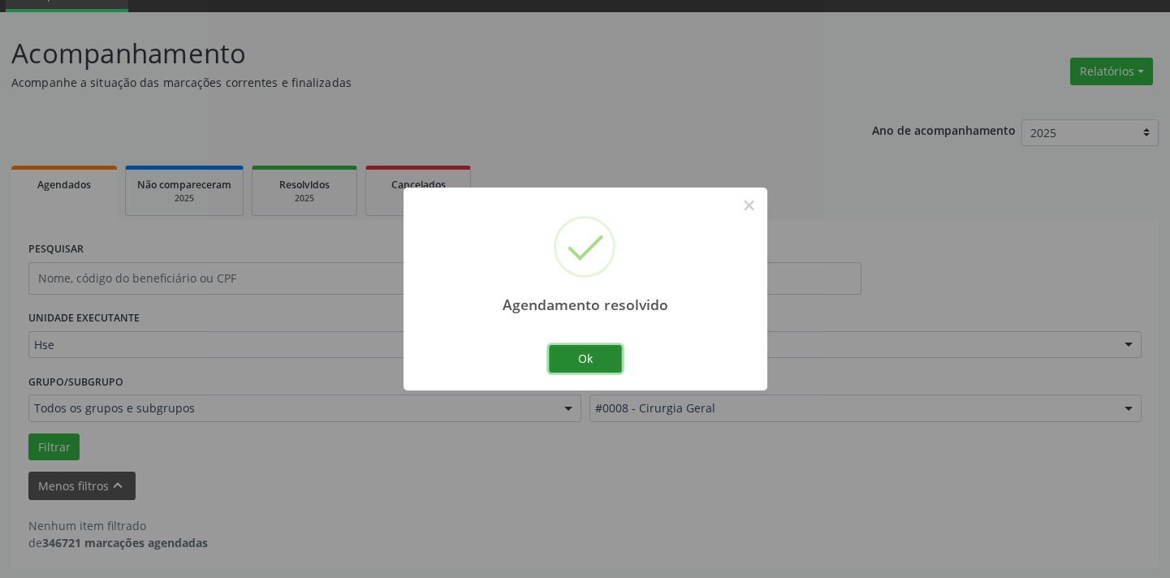
click at [609, 356] on button "Ok" at bounding box center [585, 359] width 73 height 28
